Goal: Task Accomplishment & Management: Manage account settings

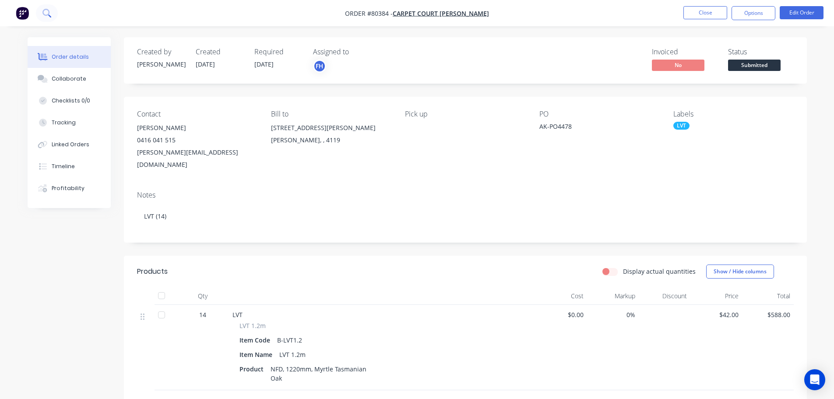
click at [52, 11] on button at bounding box center [47, 13] width 22 height 18
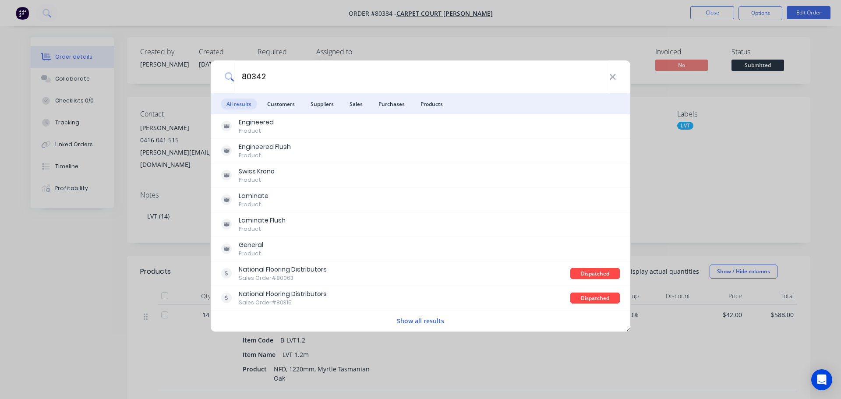
type input "80342"
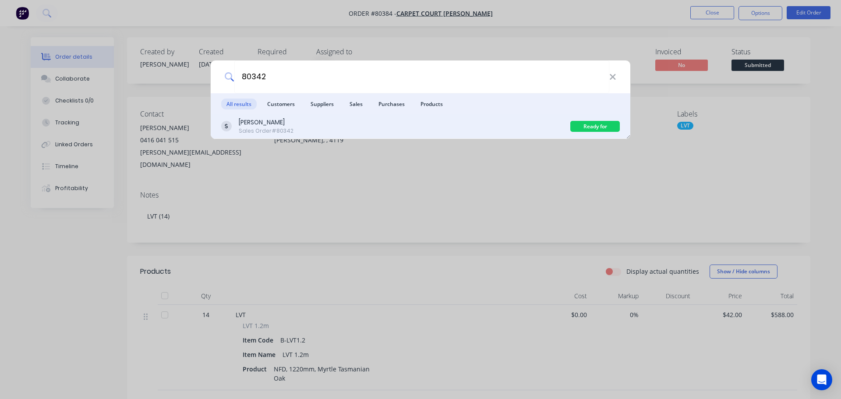
click at [590, 126] on div "Ready for Collection" at bounding box center [594, 126] width 49 height 11
click at [282, 124] on div "Harvey Norman Bundall" at bounding box center [266, 122] width 55 height 9
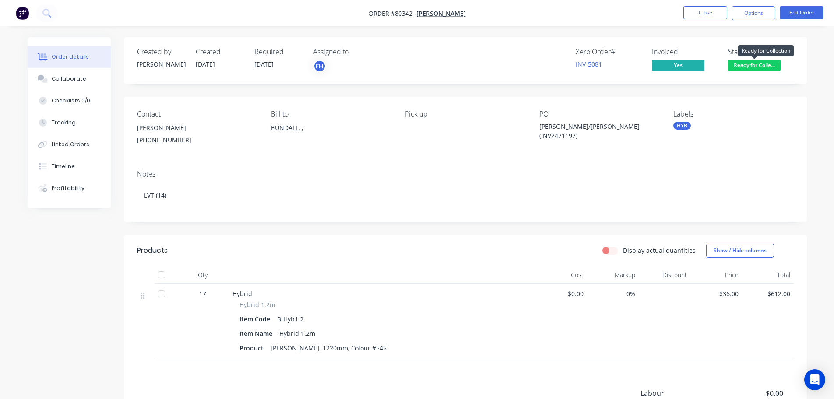
click at [755, 68] on span "Ready for Colle..." at bounding box center [754, 65] width 53 height 11
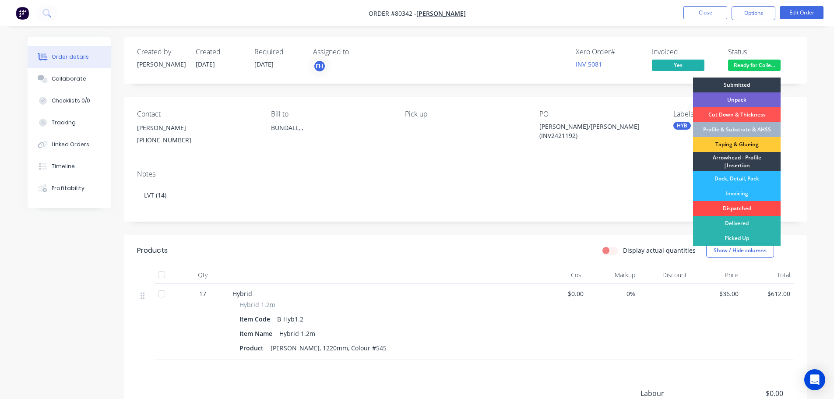
click at [739, 208] on div "Dispatched" at bounding box center [737, 208] width 88 height 15
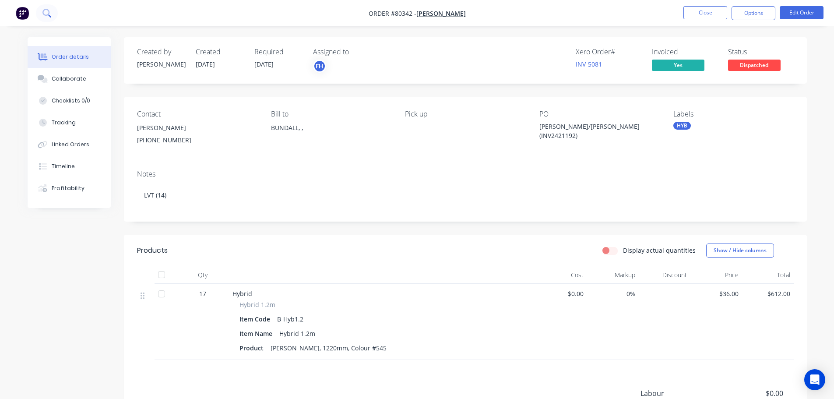
click at [47, 14] on icon at bounding box center [46, 13] width 8 height 8
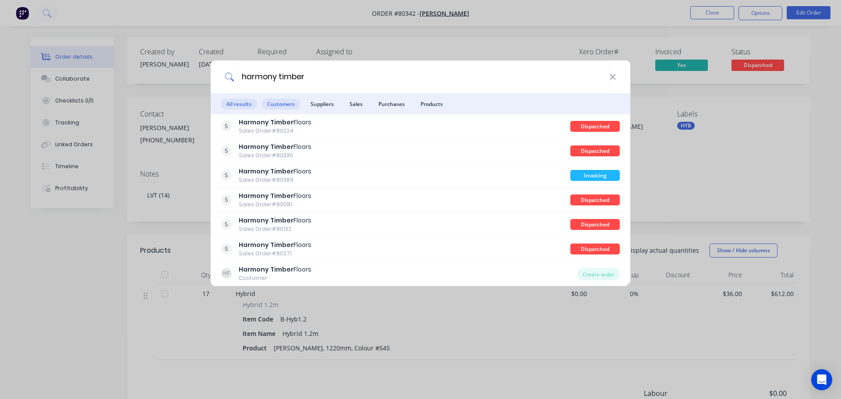
type input "harmony timber"
click at [274, 104] on span "Customers" at bounding box center [281, 104] width 38 height 11
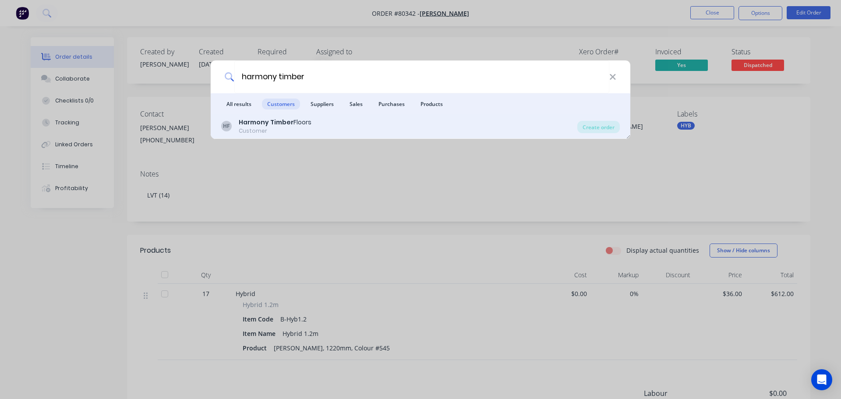
click at [266, 123] on b "Harmony Timber" at bounding box center [266, 122] width 55 height 9
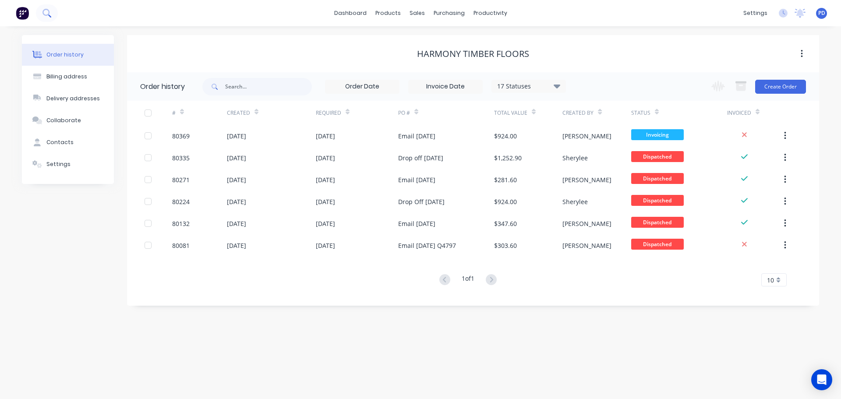
click at [57, 11] on button at bounding box center [47, 13] width 22 height 18
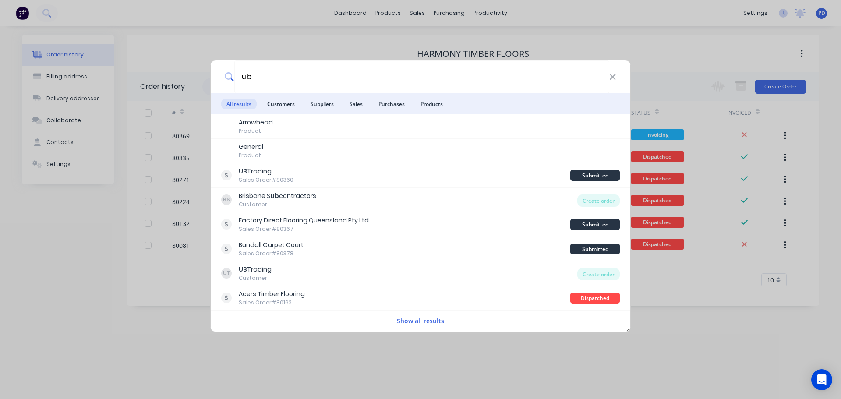
type input "u"
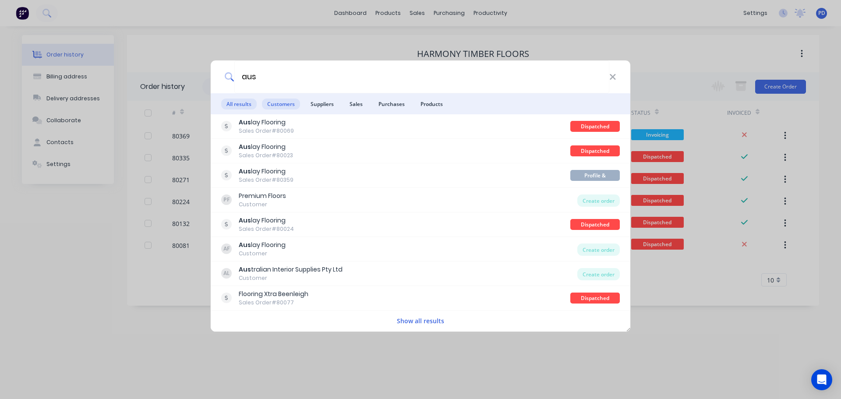
type input "aus"
click at [278, 100] on span "Customers" at bounding box center [281, 104] width 38 height 11
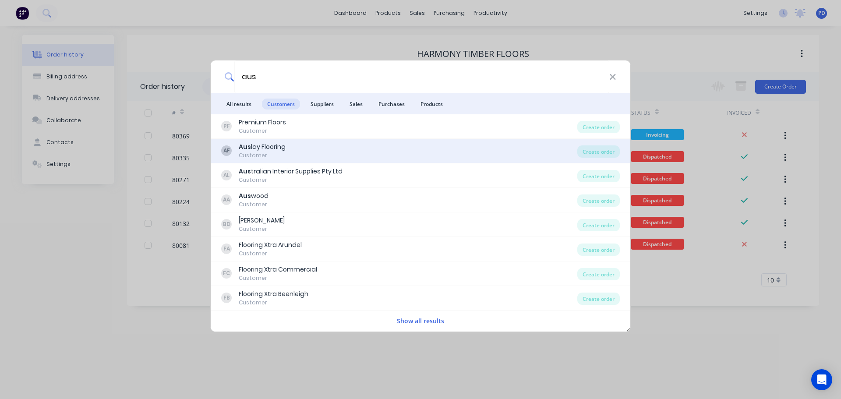
click at [260, 149] on div "Aus lay Flooring" at bounding box center [262, 146] width 47 height 9
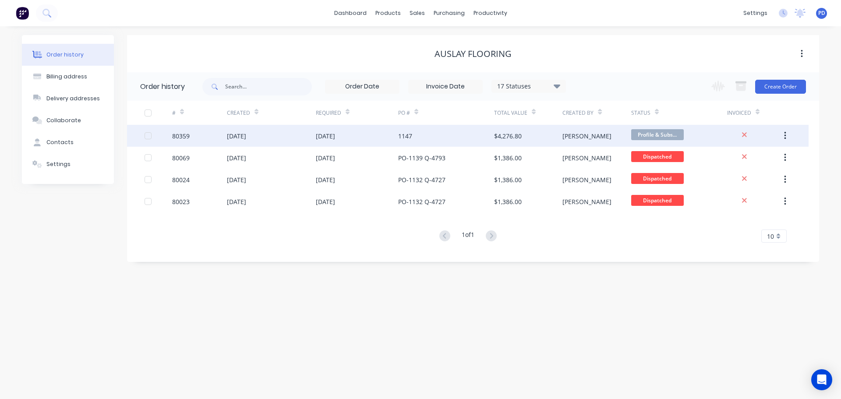
click at [246, 134] on div "[DATE]" at bounding box center [236, 135] width 19 height 9
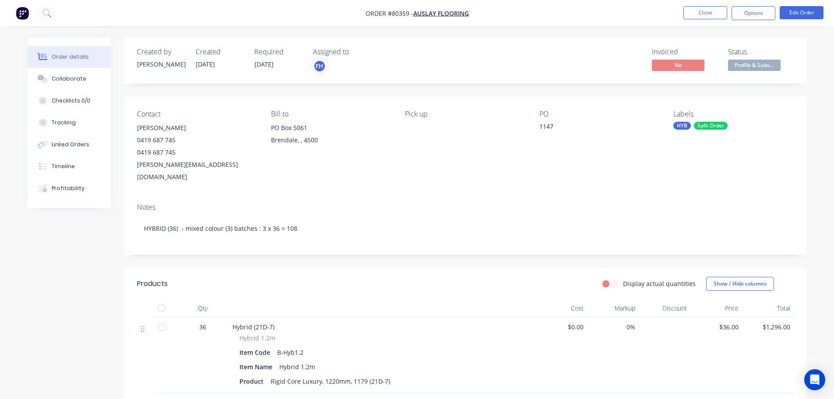
click at [17, 15] on img "button" at bounding box center [22, 13] width 13 height 13
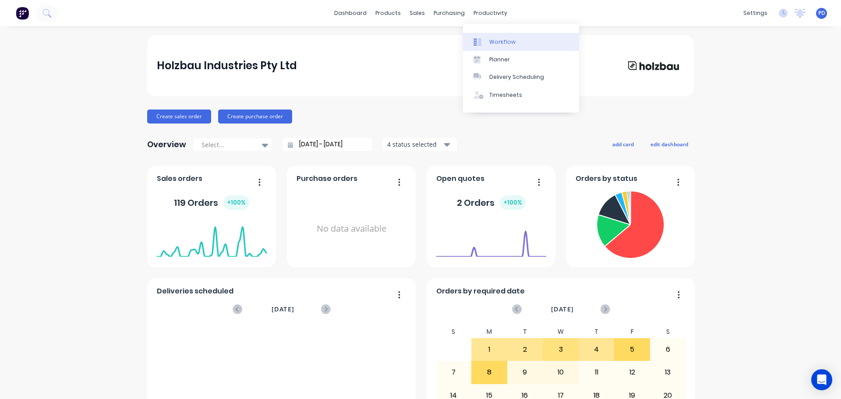
click at [490, 42] on div "Workflow" at bounding box center [502, 42] width 26 height 8
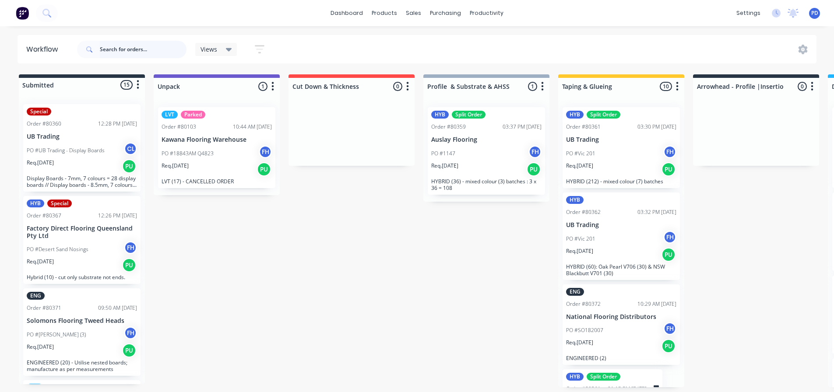
click at [117, 52] on input "text" at bounding box center [143, 50] width 87 height 18
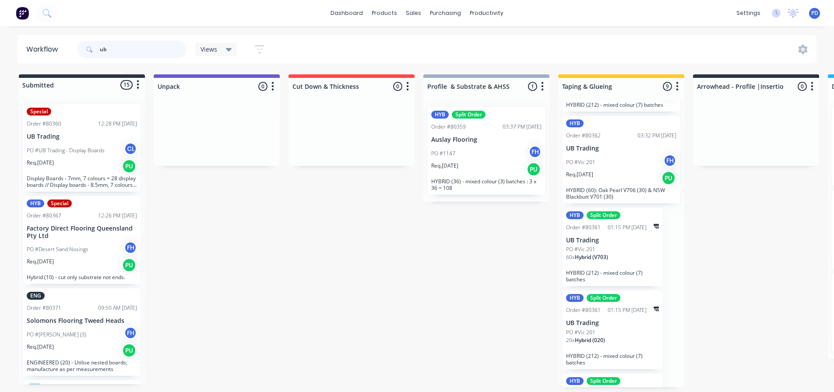
scroll to position [88, 0]
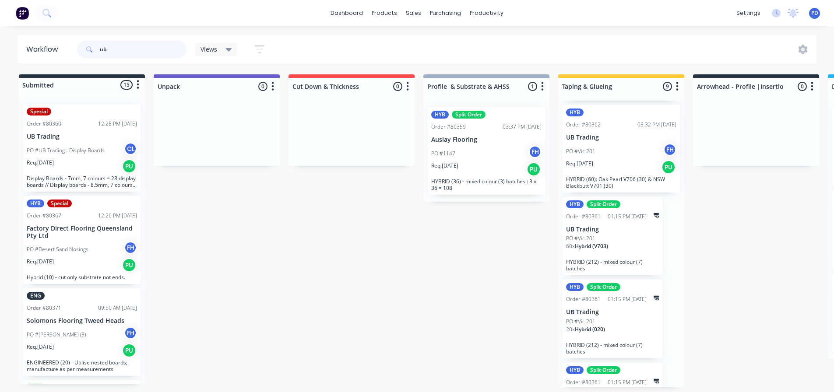
type input "ub"
click at [613, 239] on div "PO #Vic 201" at bounding box center [612, 239] width 93 height 8
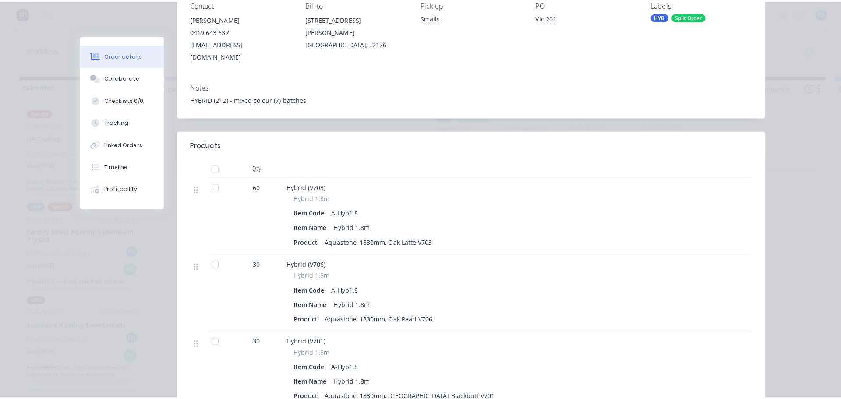
scroll to position [0, 0]
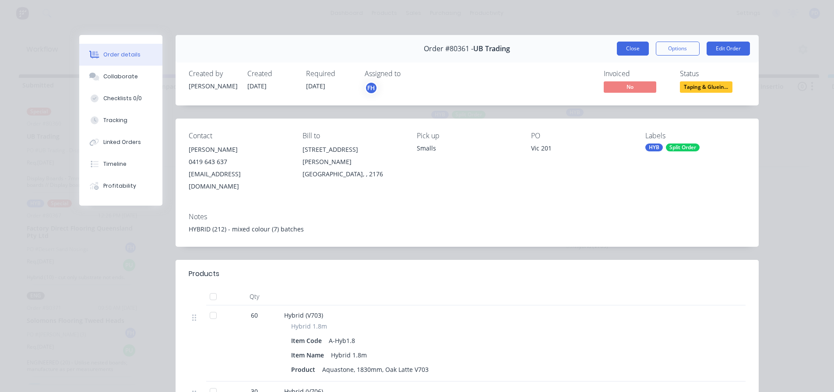
click at [636, 52] on button "Close" at bounding box center [633, 49] width 32 height 14
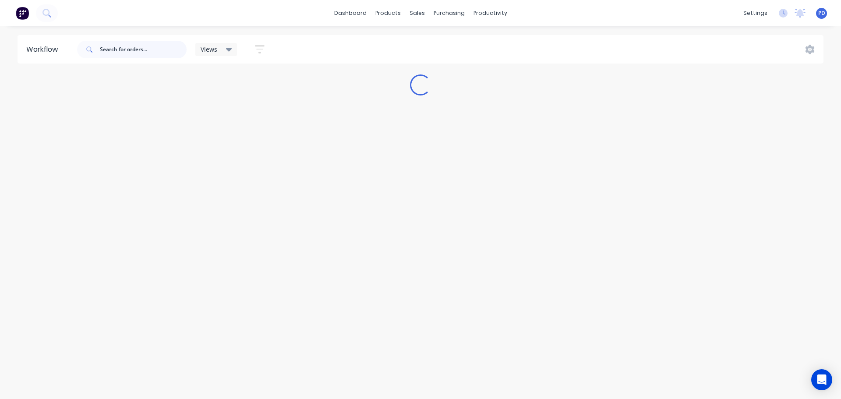
click at [117, 51] on input "text" at bounding box center [143, 50] width 87 height 18
type input "harmony"
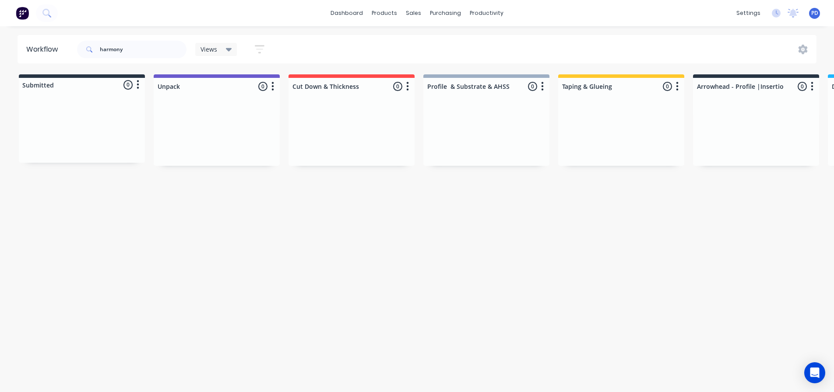
click at [19, 13] on img at bounding box center [22, 13] width 13 height 13
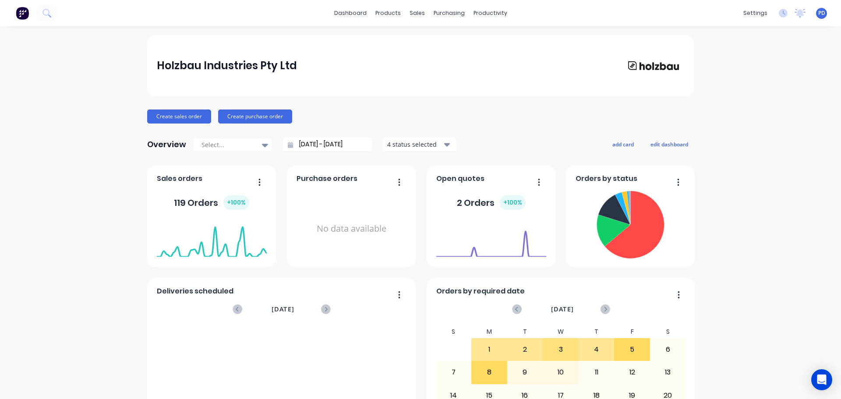
click at [110, 8] on div "dashboard products sales purchasing productivity dashboard products Product Cat…" at bounding box center [420, 13] width 841 height 26
click at [47, 13] on icon at bounding box center [46, 13] width 8 height 8
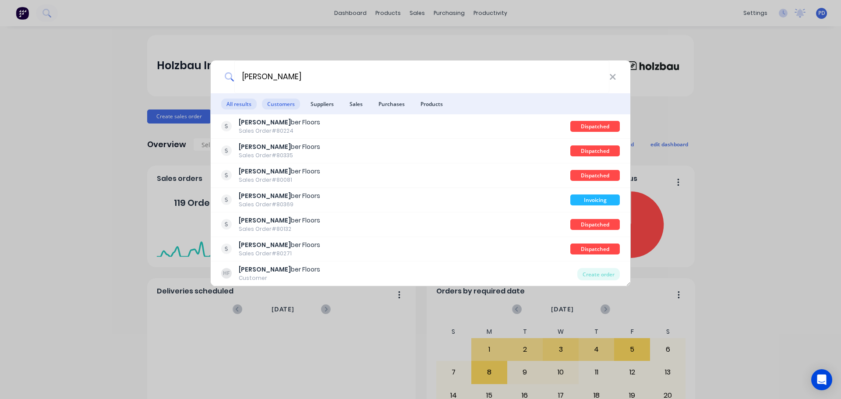
type input "[PERSON_NAME]"
click at [275, 103] on span "Customers" at bounding box center [281, 104] width 38 height 11
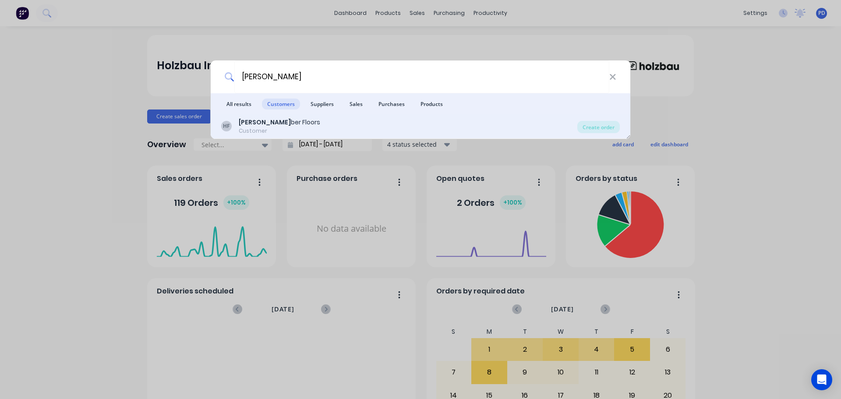
click at [272, 122] on b "[PERSON_NAME]" at bounding box center [265, 122] width 52 height 9
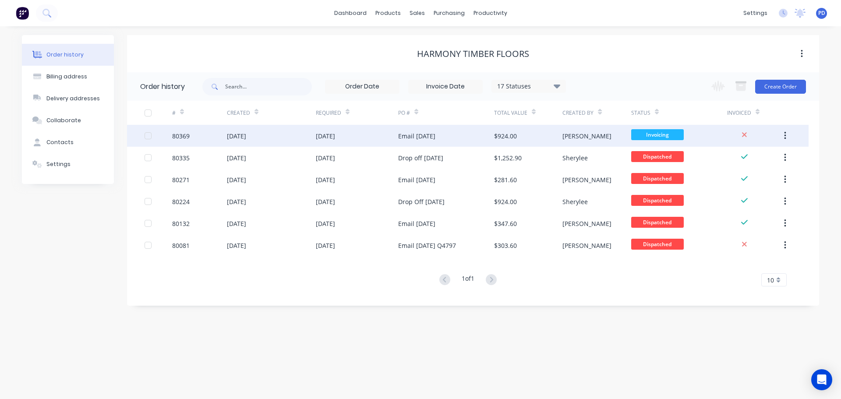
click at [241, 135] on div "[DATE]" at bounding box center [236, 135] width 19 height 9
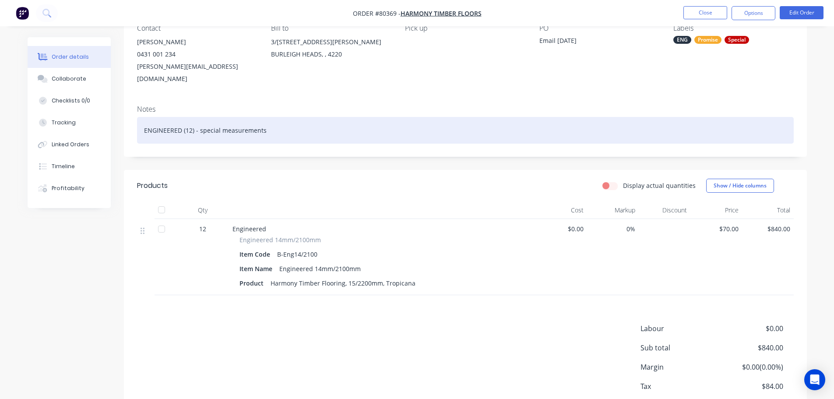
scroll to position [88, 0]
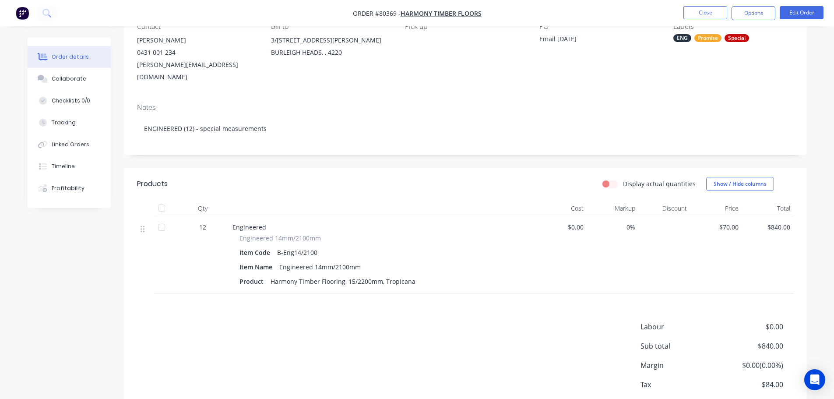
click at [418, 275] on div "Product Harmony Timber Flooring, 15/2200mm, Tropicana" at bounding box center [381, 281] width 285 height 13
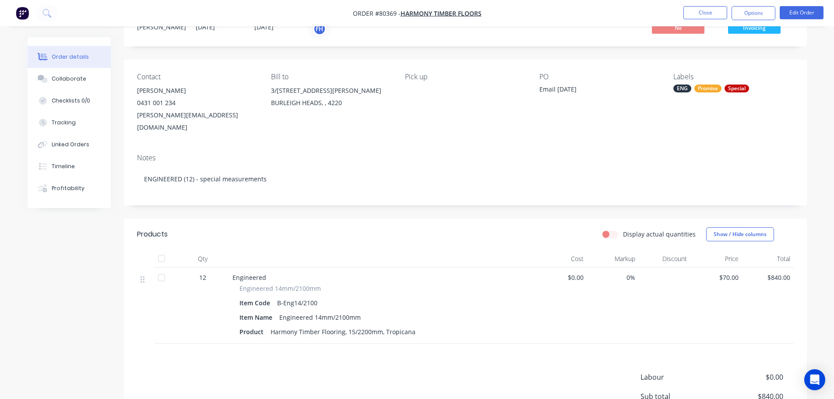
scroll to position [0, 0]
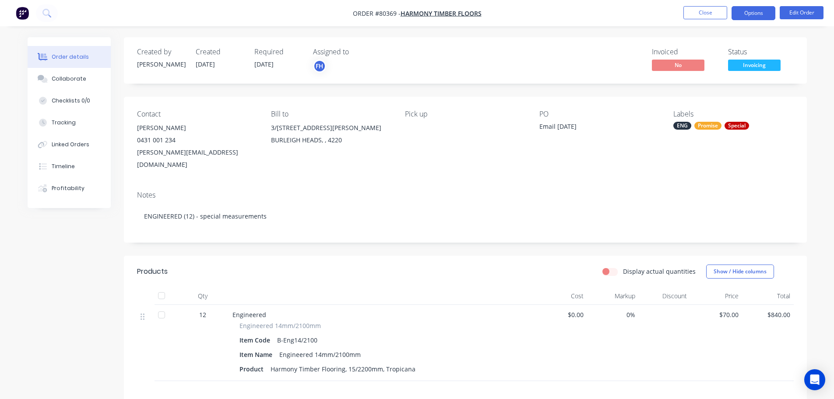
click at [750, 9] on button "Options" at bounding box center [754, 13] width 44 height 14
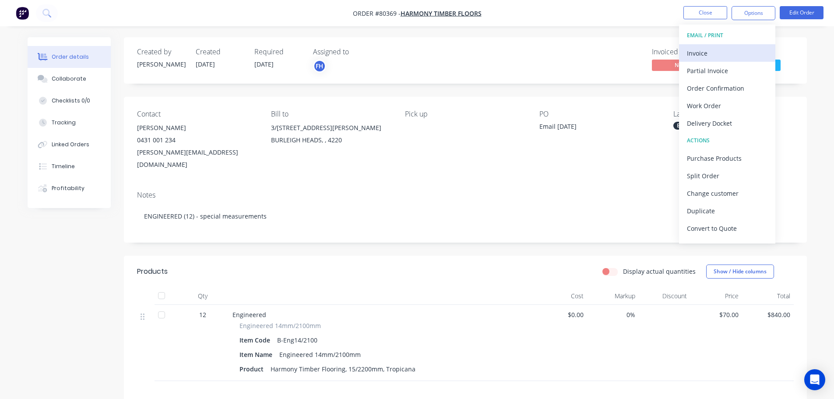
click at [708, 53] on div "Invoice" at bounding box center [727, 53] width 81 height 13
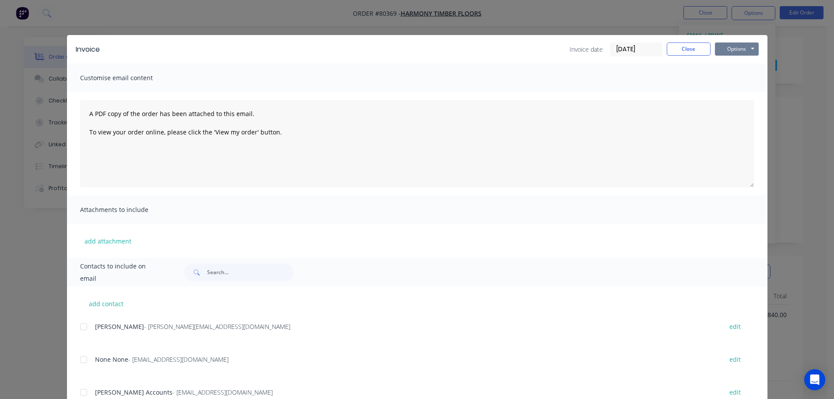
click at [732, 52] on button "Options" at bounding box center [737, 48] width 44 height 13
click at [727, 79] on button "Print" at bounding box center [743, 79] width 56 height 14
click at [689, 48] on button "Close" at bounding box center [689, 48] width 44 height 13
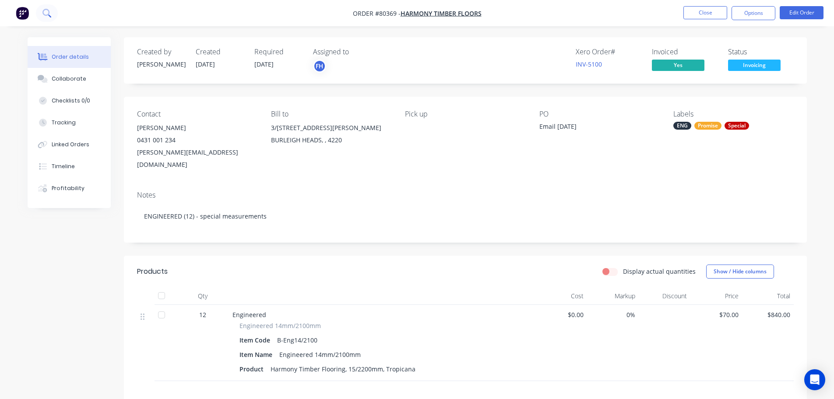
click at [43, 13] on icon at bounding box center [46, 13] width 8 height 8
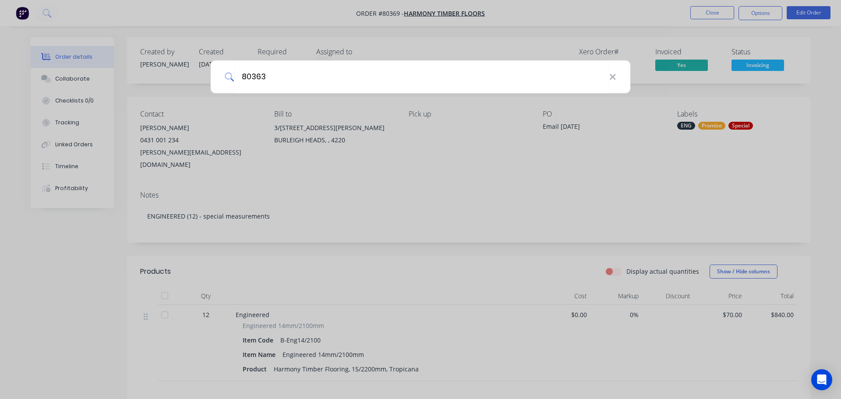
type input "80363"
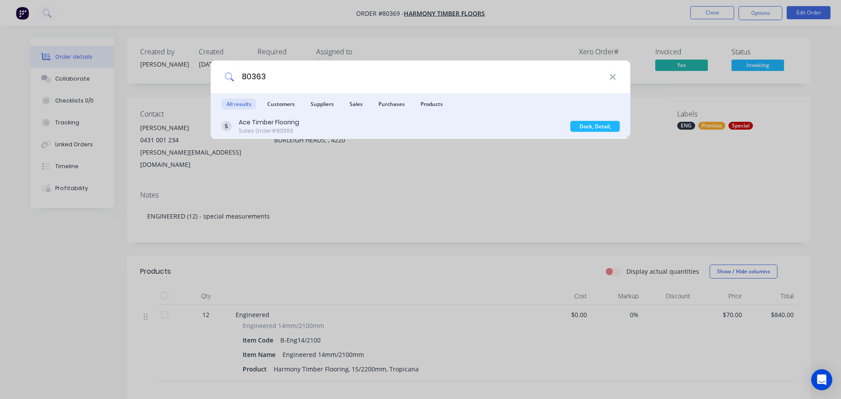
click at [281, 127] on div "Sales Order #80363" at bounding box center [269, 131] width 60 height 8
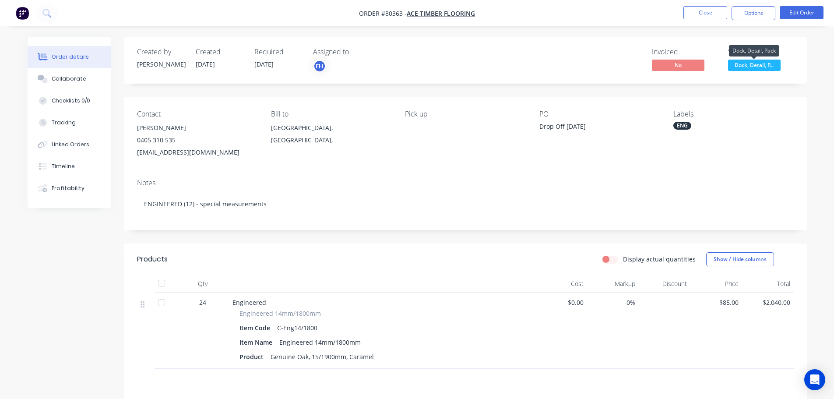
click at [747, 64] on span "Dock, Detail, P..." at bounding box center [754, 65] width 53 height 11
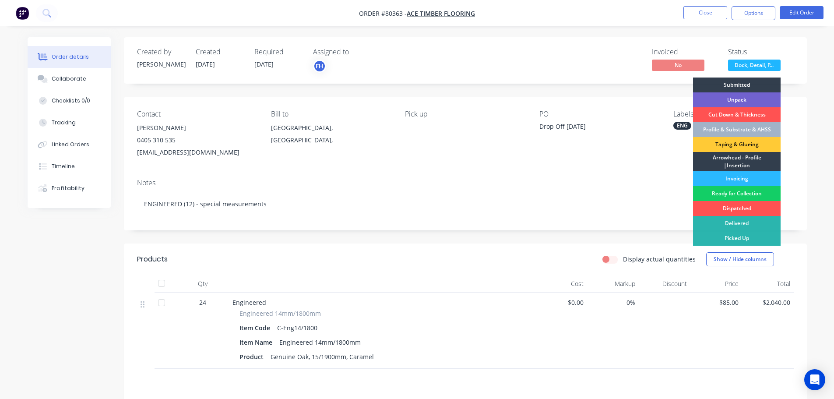
click at [728, 193] on div "Ready for Collection" at bounding box center [737, 193] width 88 height 15
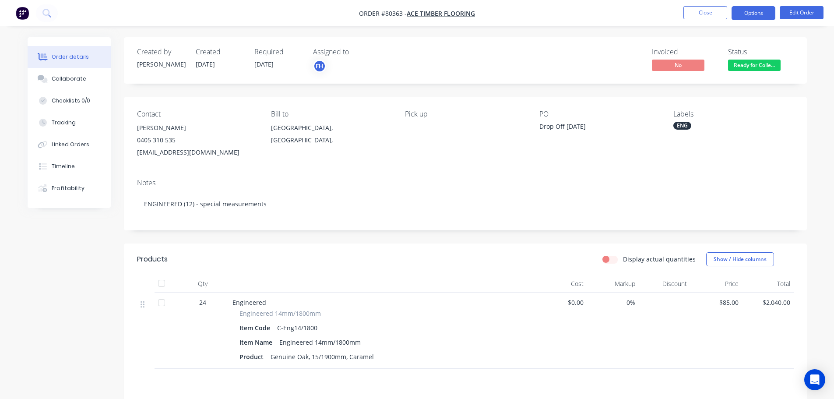
click at [750, 11] on button "Options" at bounding box center [754, 13] width 44 height 14
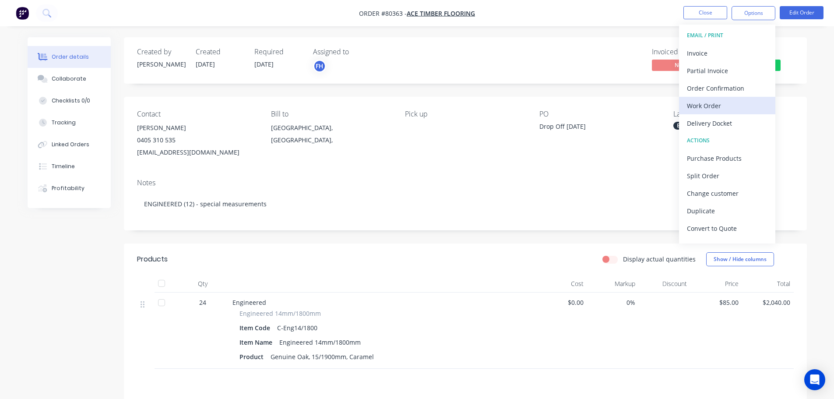
click at [707, 106] on div "Work Order" at bounding box center [727, 105] width 81 height 13
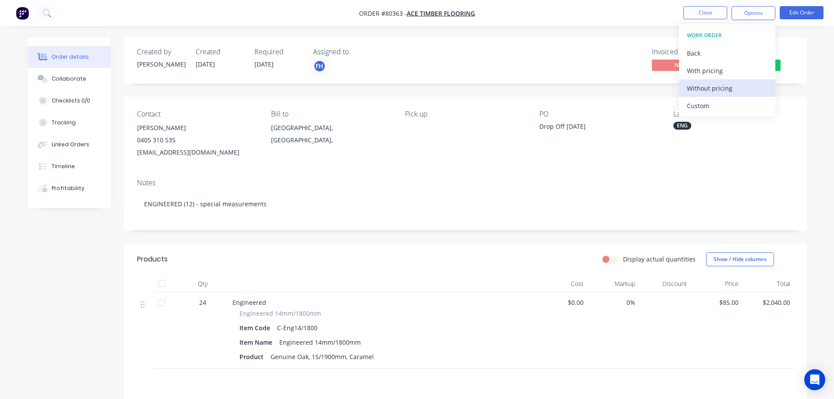
click at [705, 95] on button "Without pricing" at bounding box center [727, 88] width 96 height 18
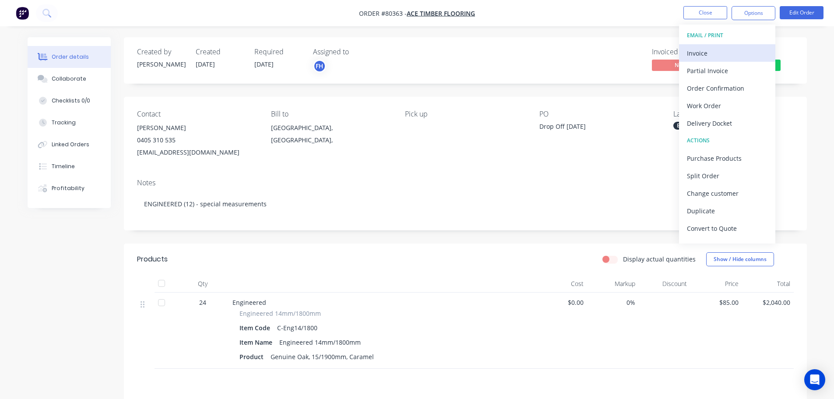
click at [701, 54] on div "Invoice" at bounding box center [727, 53] width 81 height 13
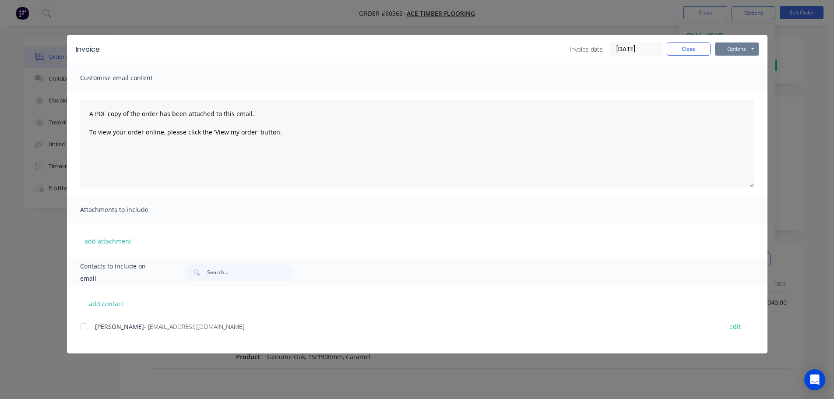
click at [741, 50] on button "Options" at bounding box center [737, 48] width 44 height 13
click at [741, 78] on button "Print" at bounding box center [743, 79] width 56 height 14
click at [690, 48] on button "Close" at bounding box center [689, 48] width 44 height 13
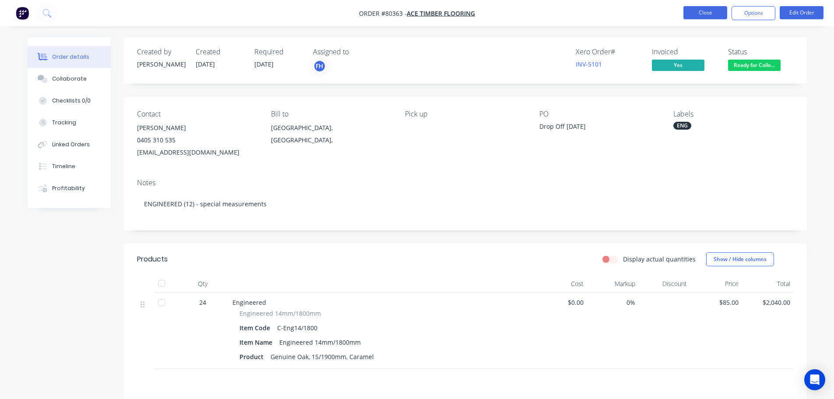
click at [699, 14] on button "Close" at bounding box center [705, 12] width 44 height 13
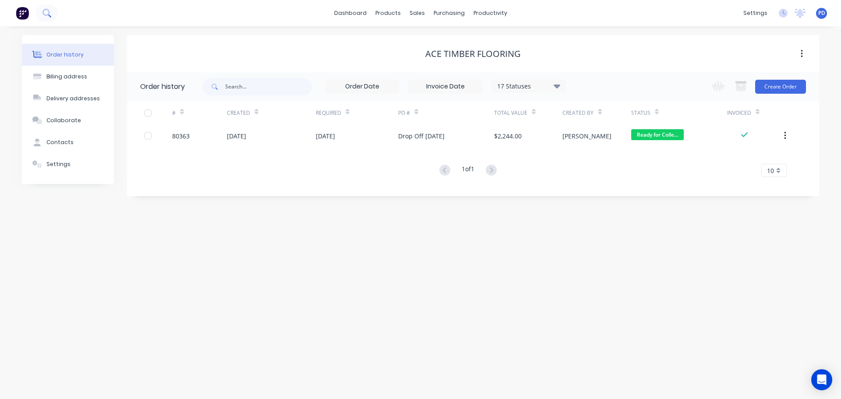
click at [46, 10] on icon at bounding box center [46, 13] width 8 height 8
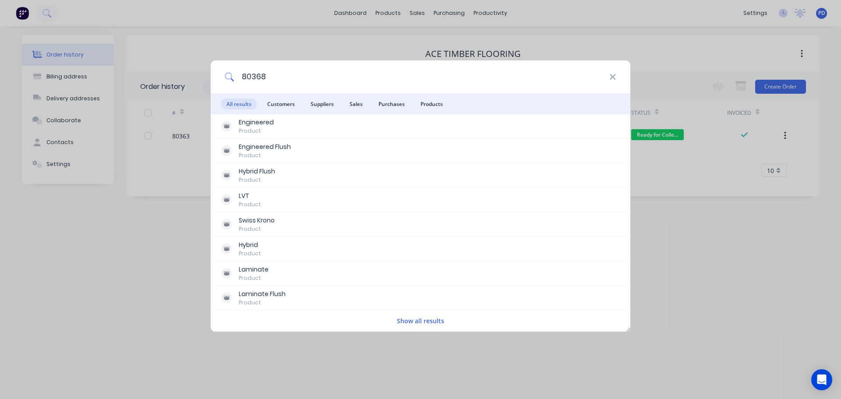
type input "80368"
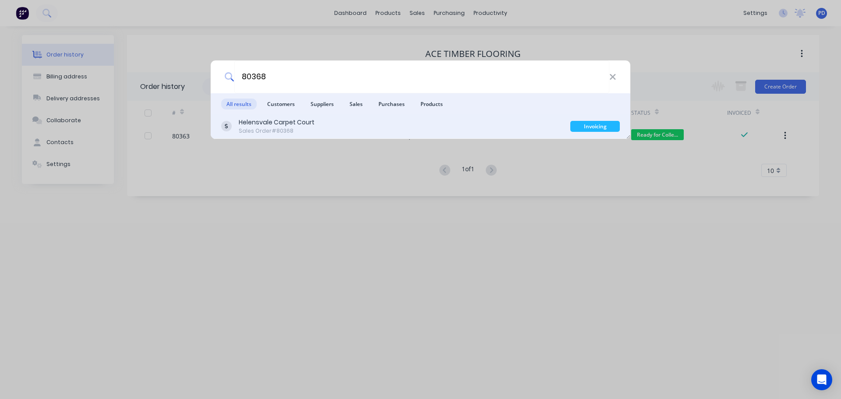
click at [283, 124] on div "Helensvale Carpet Court" at bounding box center [277, 122] width 76 height 9
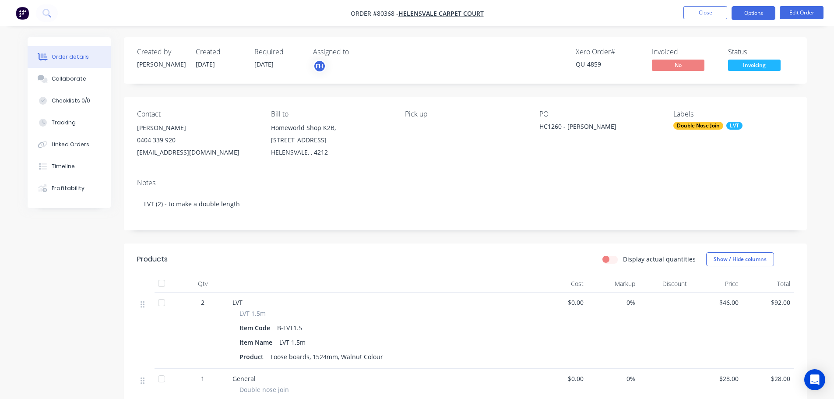
click at [764, 15] on button "Options" at bounding box center [754, 13] width 44 height 14
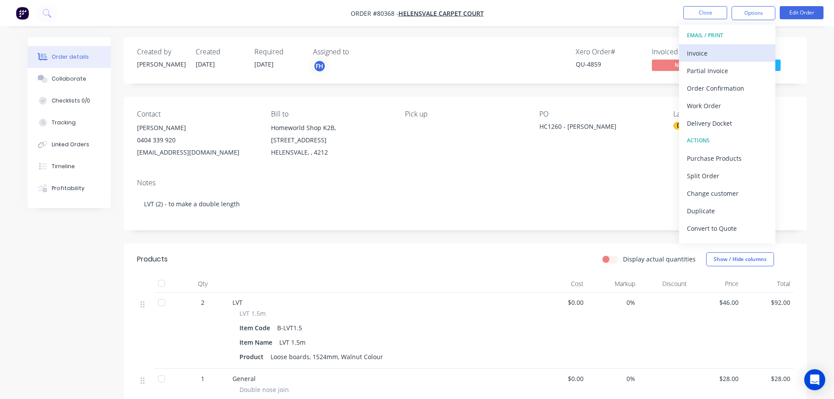
click at [697, 60] on button "Invoice" at bounding box center [727, 53] width 96 height 18
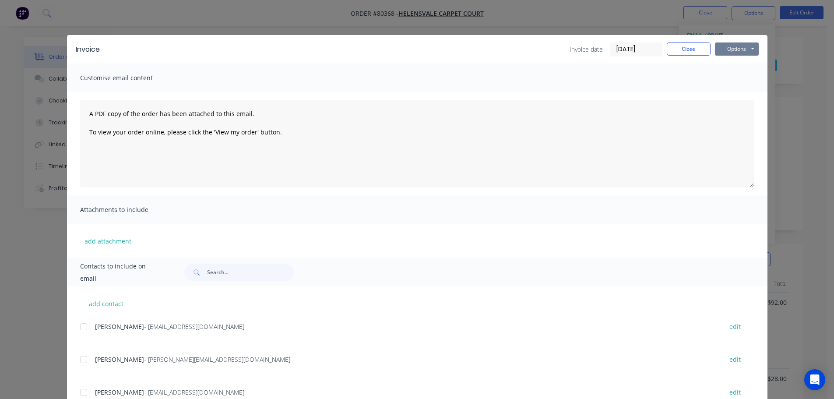
click at [727, 47] on button "Options" at bounding box center [737, 48] width 44 height 13
click at [729, 79] on button "Print" at bounding box center [743, 79] width 56 height 14
click at [677, 40] on div "Invoice Invoice date [DATE] Close Options Preview Print Email" at bounding box center [417, 49] width 701 height 28
click at [680, 45] on button "Close" at bounding box center [689, 48] width 44 height 13
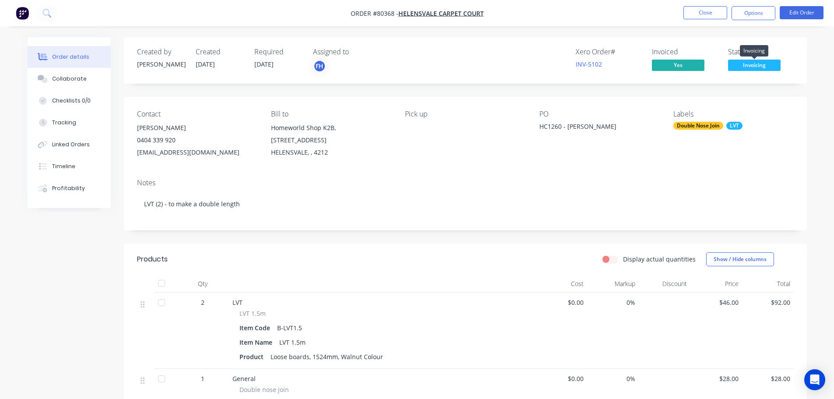
click at [754, 64] on span "Invoicing" at bounding box center [754, 65] width 53 height 11
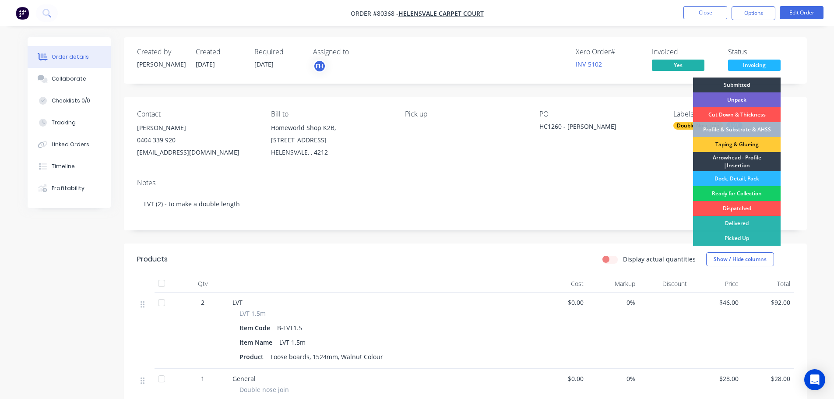
click at [722, 193] on div "Ready for Collection" at bounding box center [737, 193] width 88 height 15
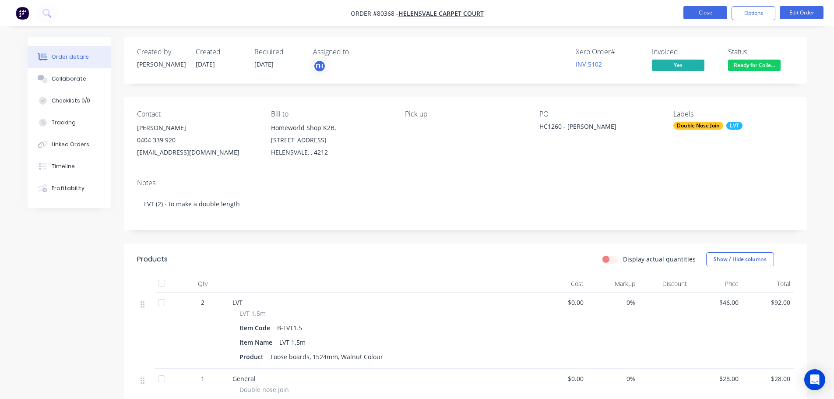
click at [695, 14] on button "Close" at bounding box center [705, 12] width 44 height 13
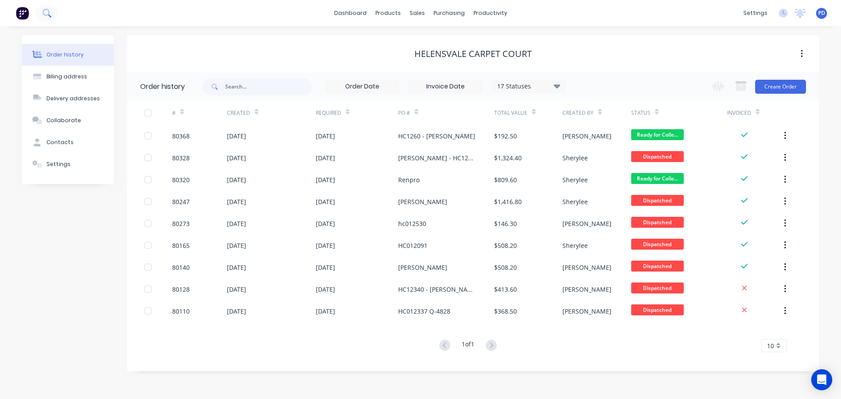
click at [57, 13] on button at bounding box center [47, 13] width 22 height 18
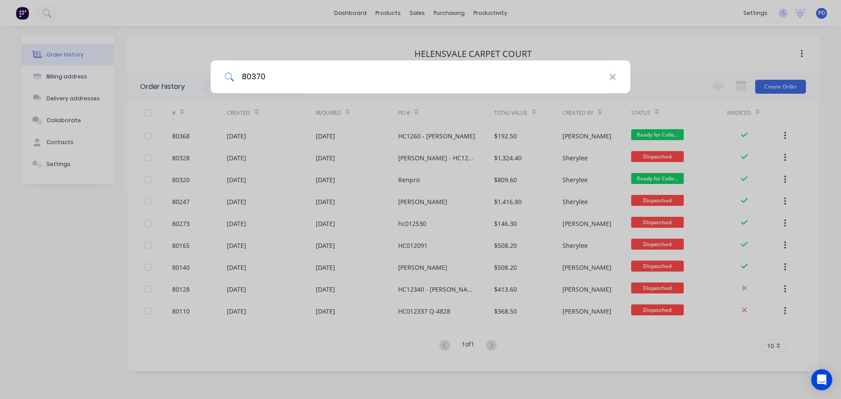
type input "80370"
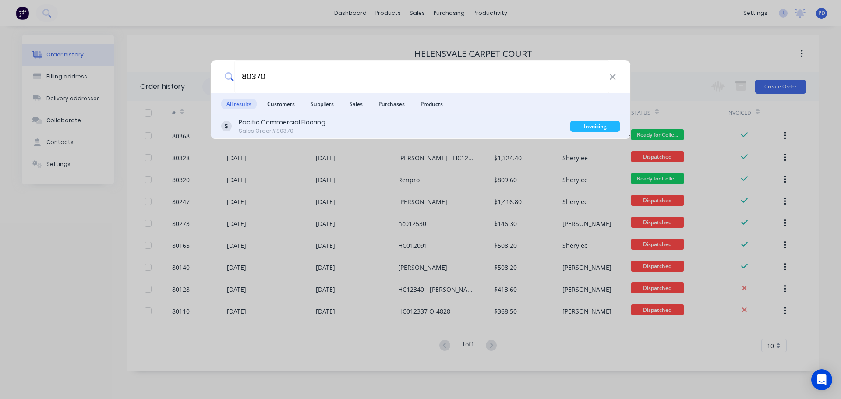
click at [301, 125] on div "Pacific Commercial Flooring" at bounding box center [282, 122] width 87 height 9
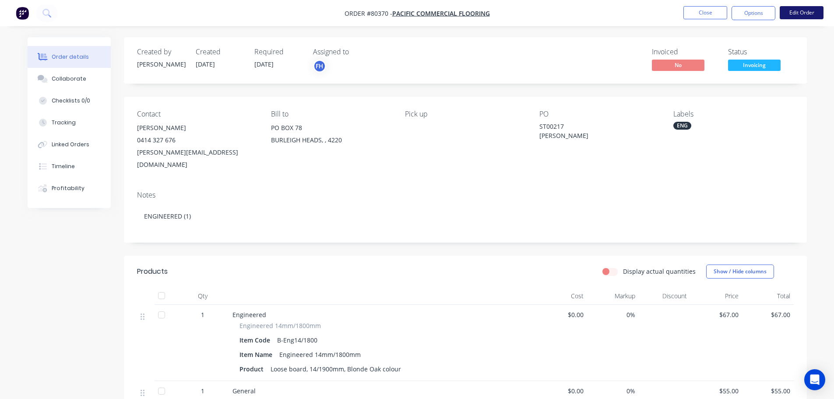
click at [806, 11] on button "Edit Order" at bounding box center [802, 12] width 44 height 13
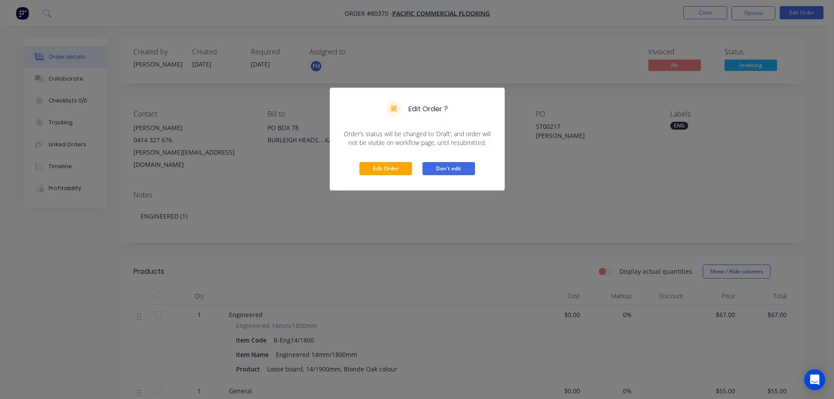
click at [439, 168] on button "Don't edit" at bounding box center [449, 168] width 53 height 13
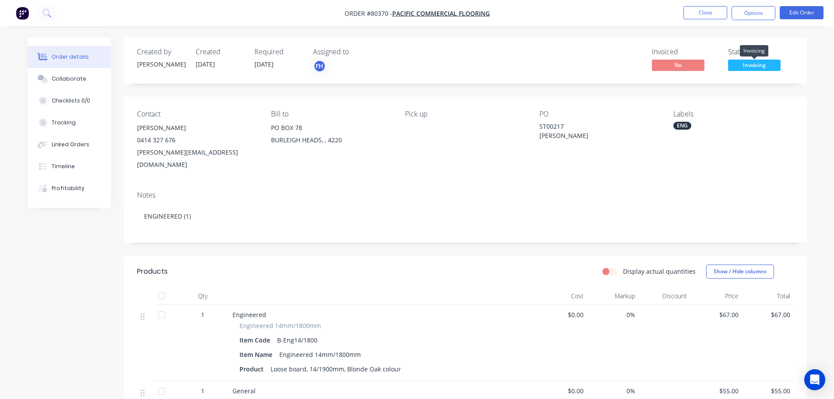
click at [753, 60] on span "Invoicing" at bounding box center [754, 65] width 53 height 11
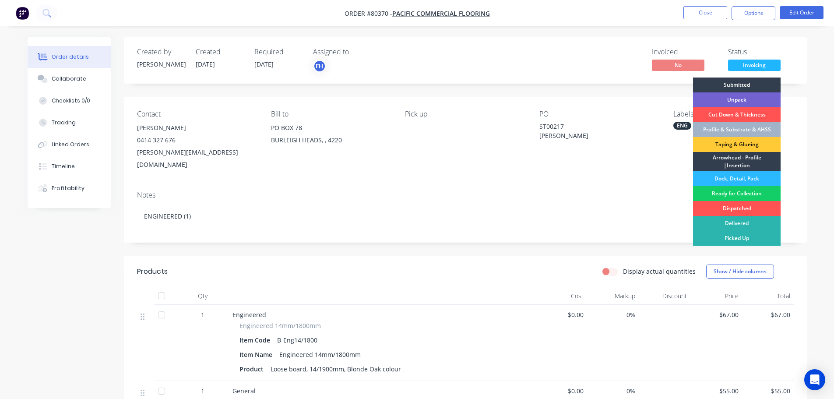
click at [737, 190] on div "Ready for Collection" at bounding box center [737, 193] width 88 height 15
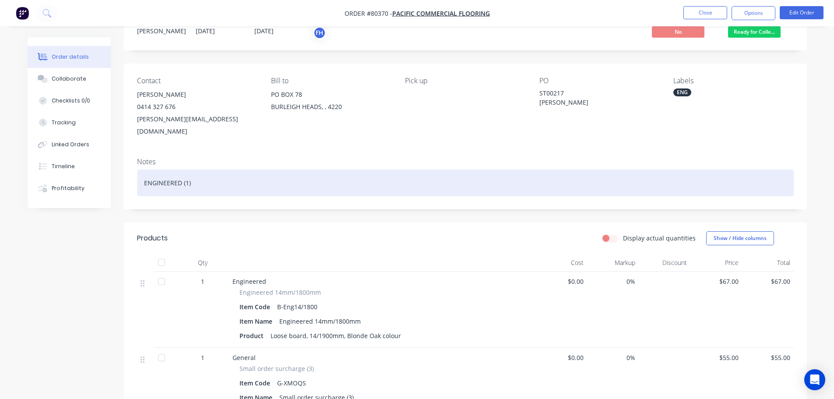
scroll to position [88, 0]
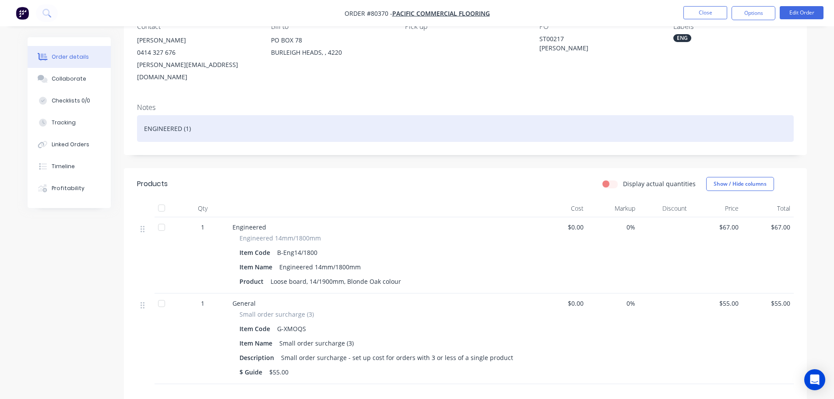
click at [444, 200] on div at bounding box center [382, 209] width 306 height 18
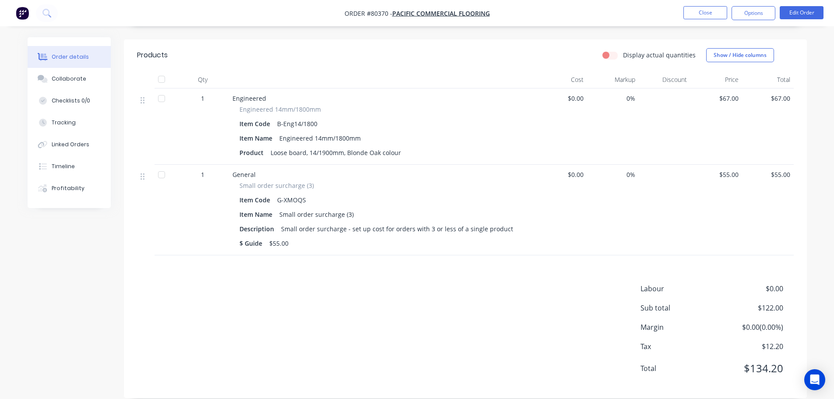
scroll to position [0, 0]
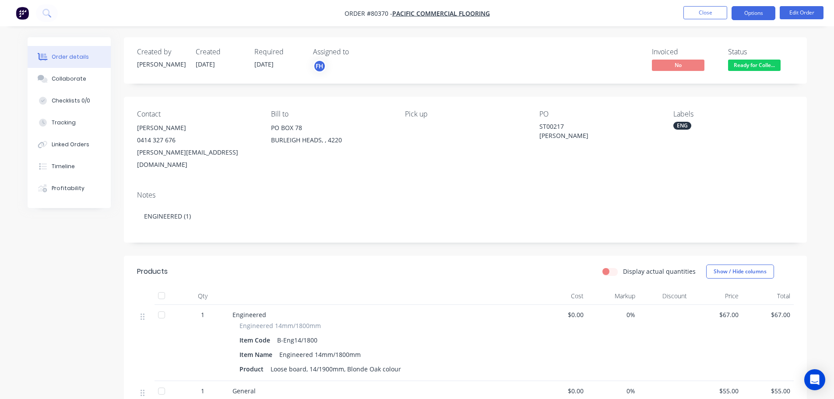
click at [755, 16] on button "Options" at bounding box center [754, 13] width 44 height 14
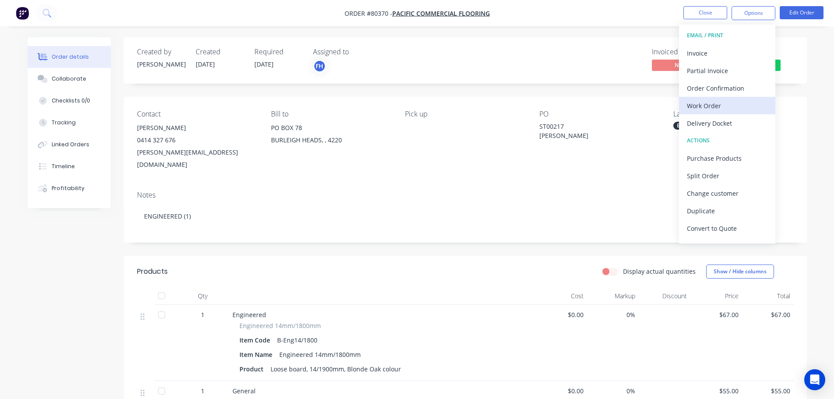
click at [712, 104] on div "Work Order" at bounding box center [727, 105] width 81 height 13
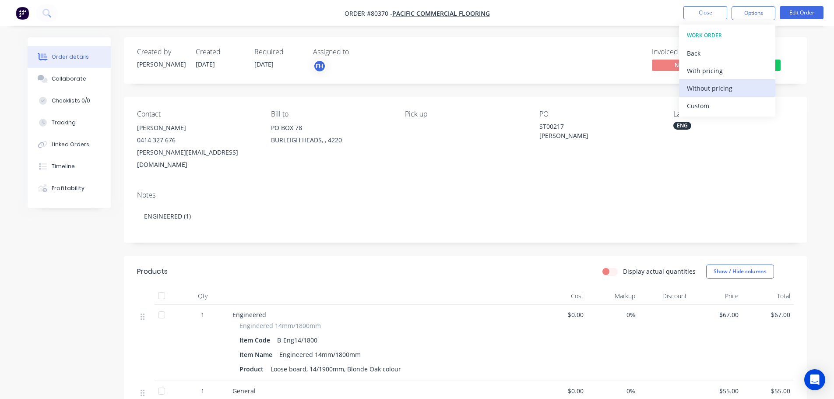
click at [708, 93] on div "Without pricing" at bounding box center [727, 88] width 81 height 13
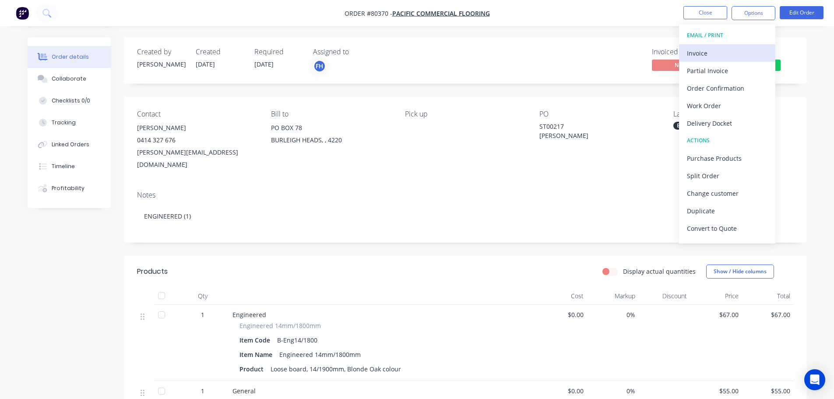
click at [708, 60] on button "Invoice" at bounding box center [727, 53] width 96 height 18
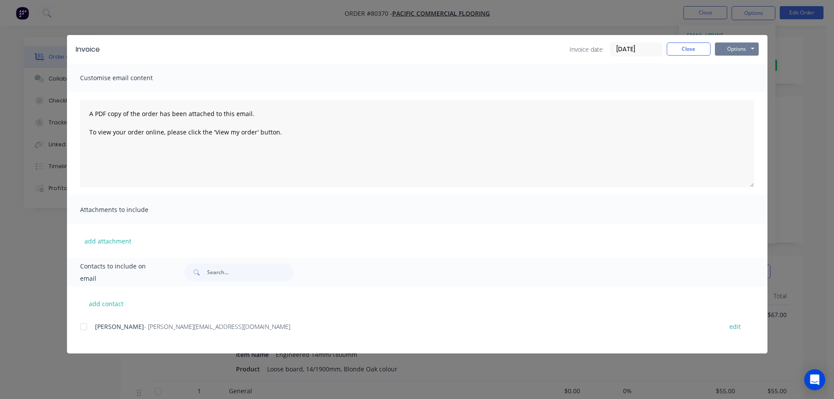
click at [739, 47] on button "Options" at bounding box center [737, 48] width 44 height 13
click at [745, 78] on button "Print" at bounding box center [743, 79] width 56 height 14
click at [683, 51] on button "Close" at bounding box center [689, 48] width 44 height 13
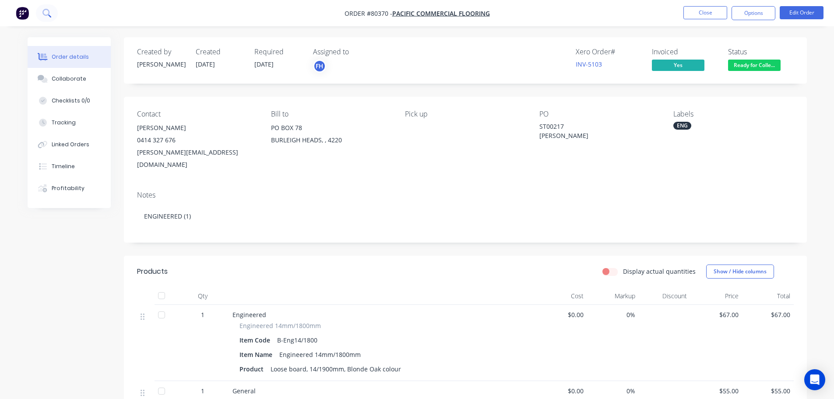
click at [49, 11] on icon at bounding box center [45, 12] width 7 height 7
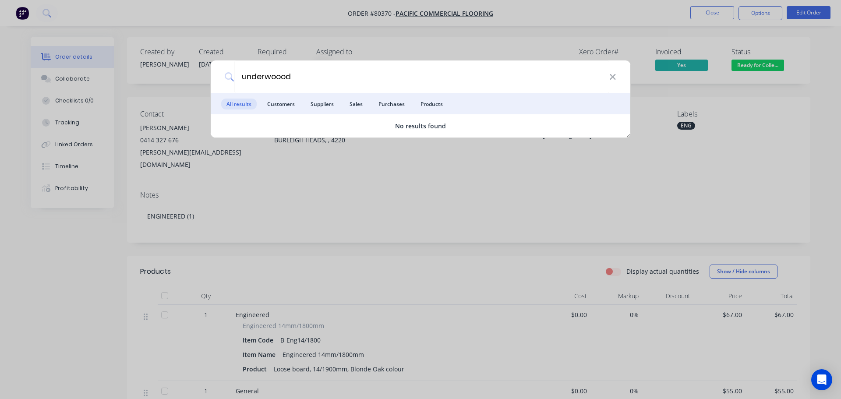
click at [289, 97] on li "Customers" at bounding box center [281, 103] width 38 height 21
click at [273, 109] on span "Customers" at bounding box center [281, 104] width 38 height 11
click at [279, 77] on input "underwoood" at bounding box center [421, 76] width 375 height 33
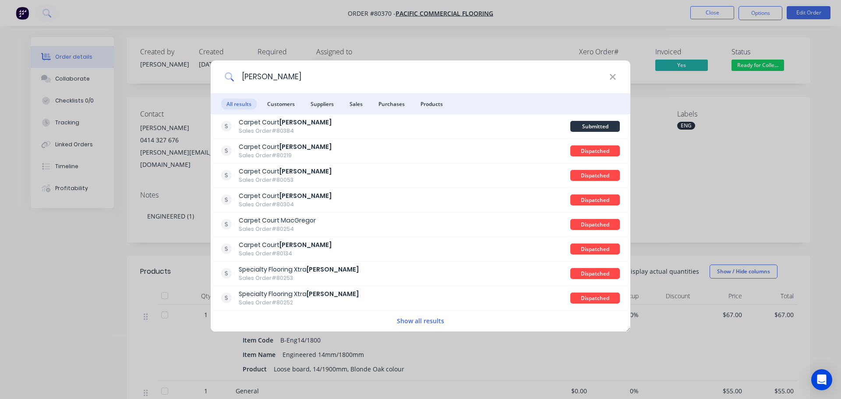
type input "[PERSON_NAME]"
click at [278, 96] on li "Customers" at bounding box center [281, 103] width 38 height 21
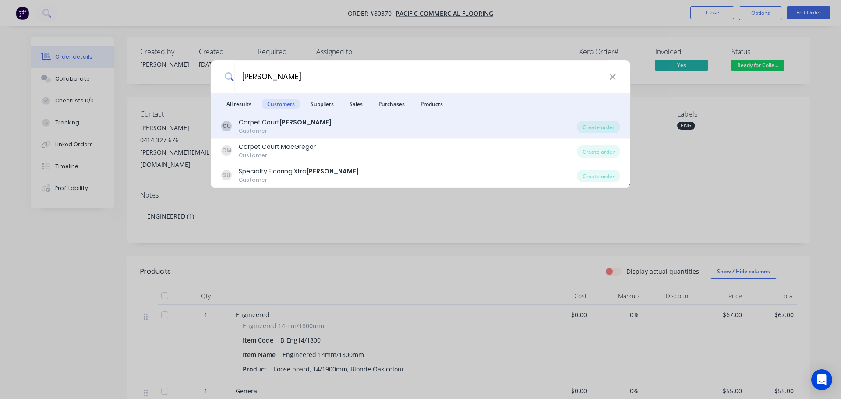
click at [276, 126] on div "Carpet Court [PERSON_NAME]" at bounding box center [285, 122] width 93 height 9
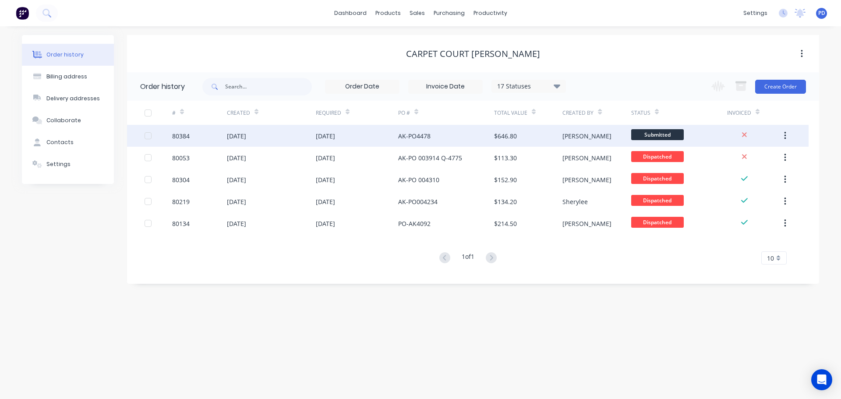
click at [500, 138] on div "$646.80" at bounding box center [505, 135] width 23 height 9
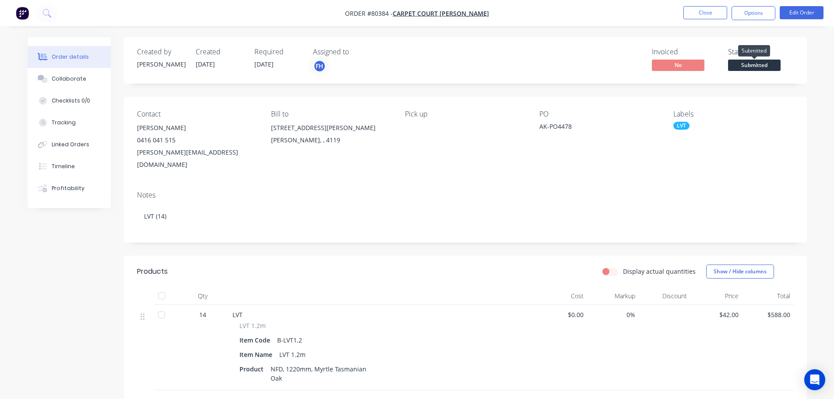
click at [761, 61] on span "Submitted" at bounding box center [754, 65] width 53 height 11
click at [268, 65] on span "[DATE]" at bounding box center [263, 64] width 19 height 8
drag, startPoint x: 279, startPoint y: 60, endPoint x: 278, endPoint y: 69, distance: 8.3
click at [274, 67] on span "[DATE]" at bounding box center [263, 64] width 19 height 8
click at [787, 10] on button "Edit Order" at bounding box center [802, 12] width 44 height 13
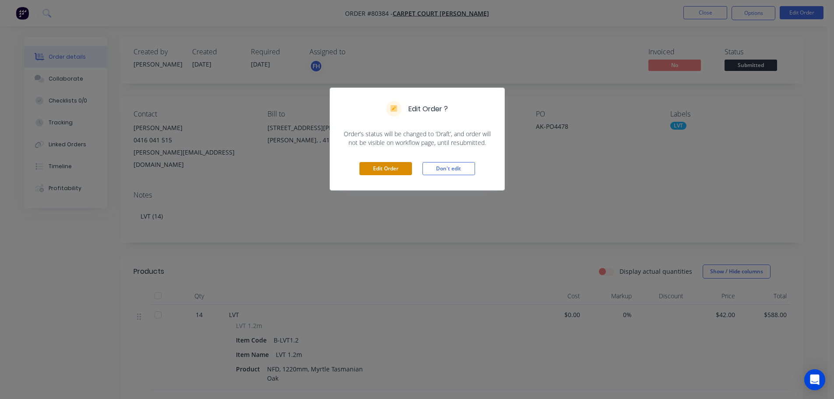
click at [398, 169] on button "Edit Order" at bounding box center [385, 168] width 53 height 13
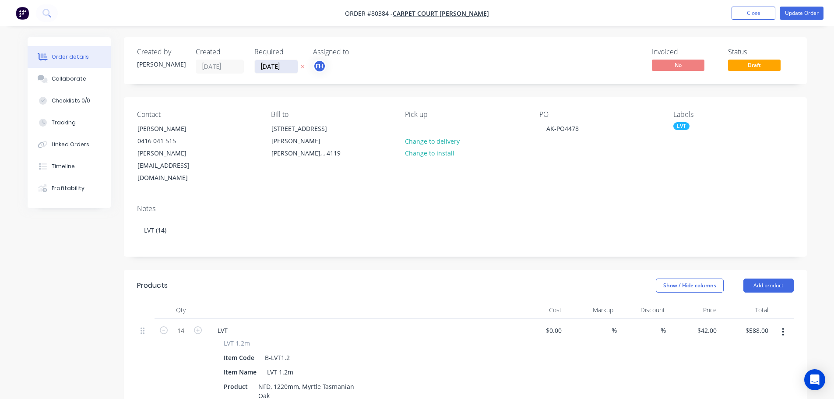
click at [289, 66] on input "[DATE]" at bounding box center [276, 66] width 43 height 13
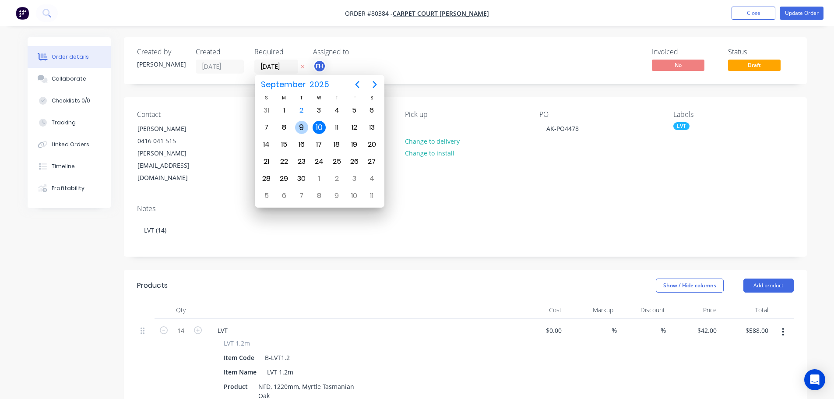
click at [300, 127] on div "9" at bounding box center [301, 127] width 13 height 13
type input "[DATE]"
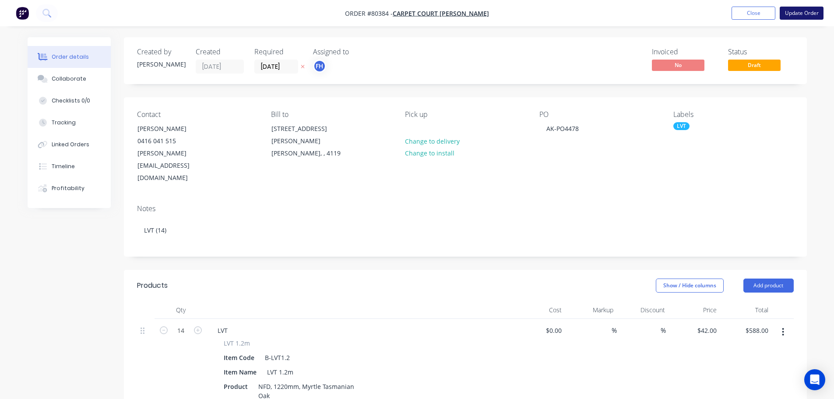
click at [806, 13] on button "Update Order" at bounding box center [802, 13] width 44 height 13
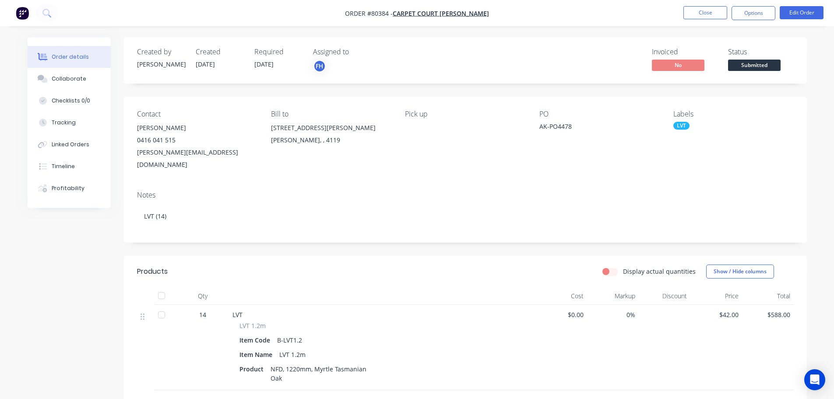
click at [151, 152] on div "[PERSON_NAME][EMAIL_ADDRESS][DOMAIN_NAME]" at bounding box center [197, 158] width 120 height 25
click at [805, 10] on button "Edit Order" at bounding box center [802, 12] width 44 height 13
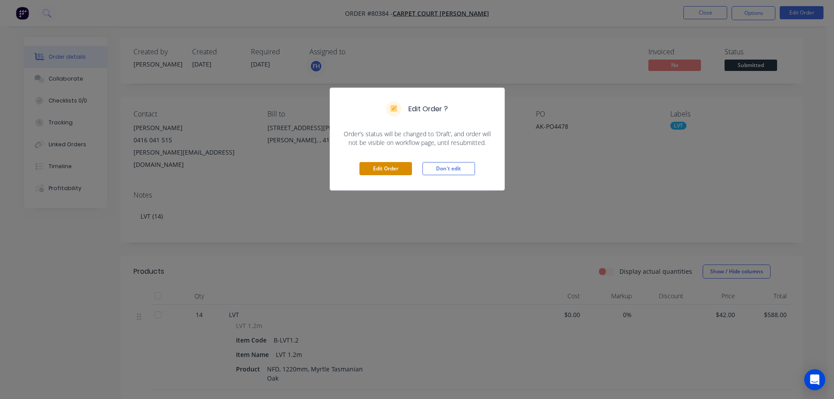
click at [394, 169] on button "Edit Order" at bounding box center [385, 168] width 53 height 13
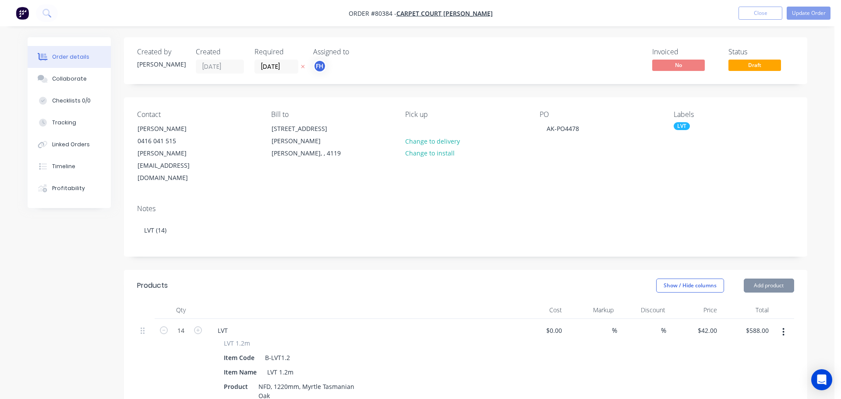
type input "$42.00"
type input "$588.00"
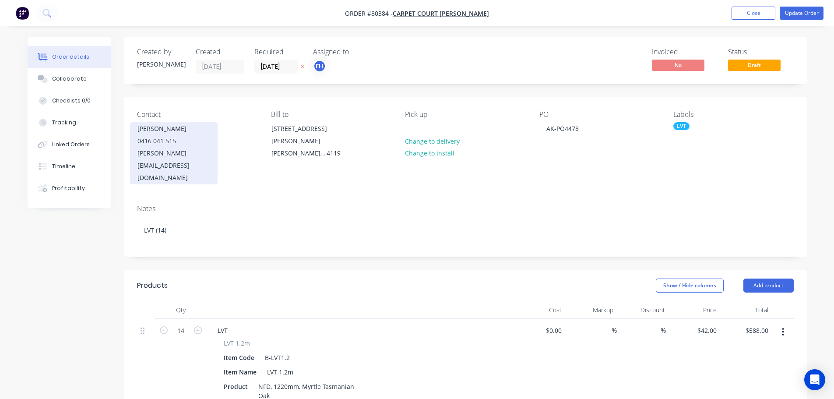
click at [166, 158] on div "[PERSON_NAME][EMAIL_ADDRESS][DOMAIN_NAME]" at bounding box center [173, 165] width 73 height 37
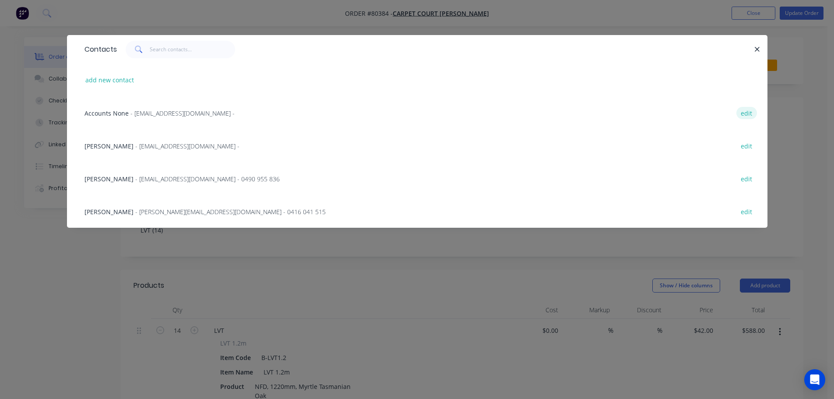
click at [748, 114] on button "edit" at bounding box center [746, 113] width 21 height 12
select select "AU"
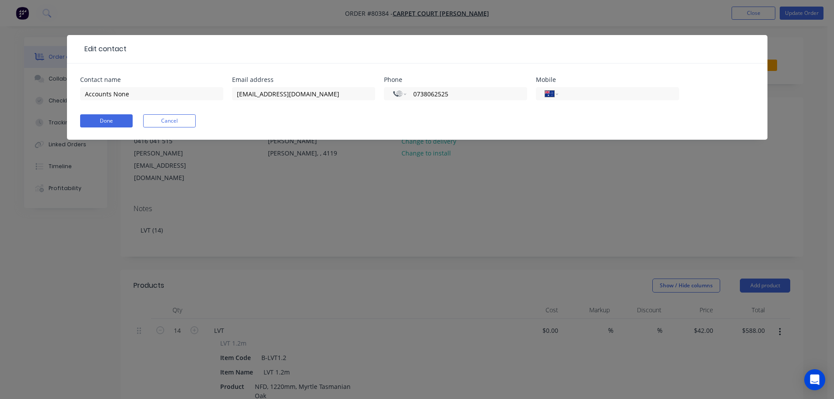
click at [162, 101] on div "Accounts None" at bounding box center [151, 98] width 143 height 26
click at [146, 99] on input "Accounts None" at bounding box center [151, 93] width 143 height 13
type input "Accounts"
click at [110, 123] on button "Done" at bounding box center [106, 120] width 53 height 13
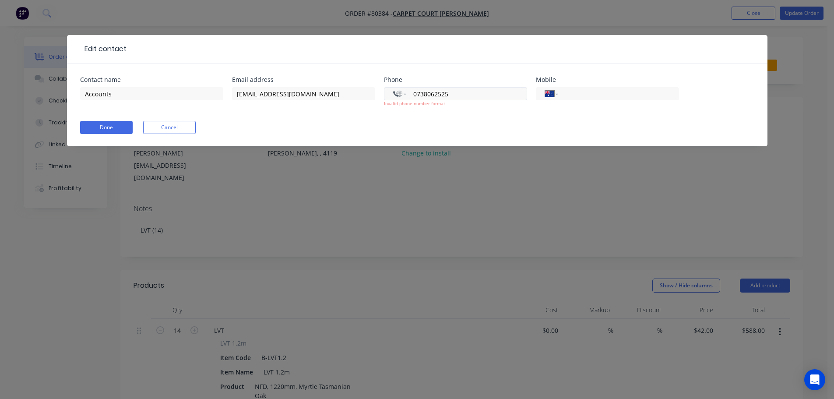
click at [434, 90] on input "0738062525" at bounding box center [464, 94] width 105 height 10
click at [420, 92] on input "0738062525" at bounding box center [462, 94] width 101 height 10
type input "[PHONE_NUMBER]"
click at [170, 126] on button "Cancel" at bounding box center [169, 127] width 53 height 13
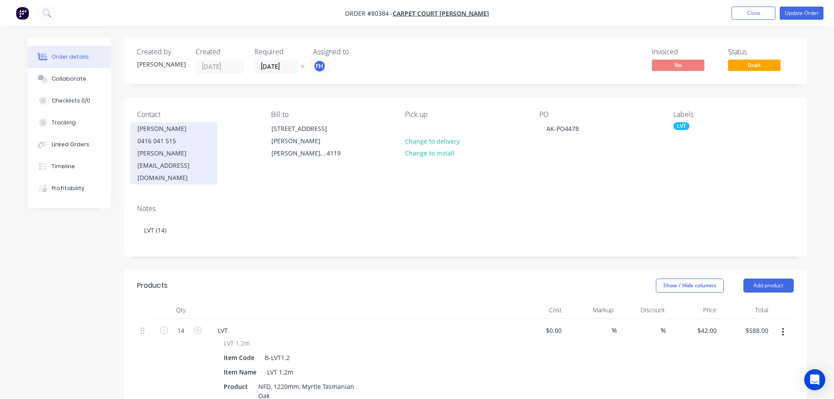
click at [158, 129] on div "[PERSON_NAME]" at bounding box center [173, 129] width 73 height 12
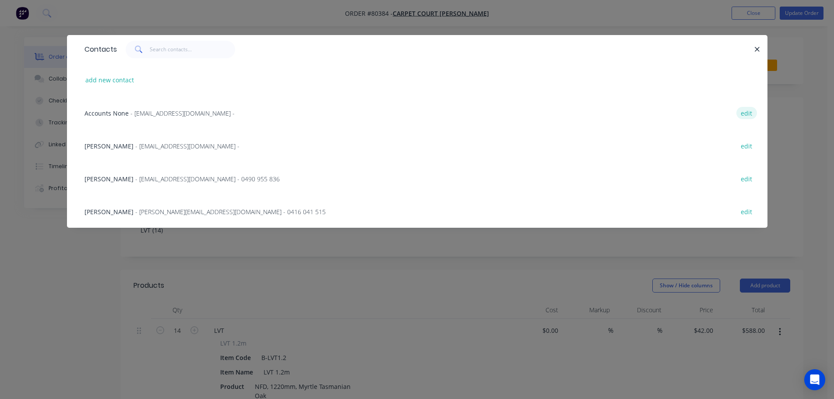
click at [752, 113] on button "edit" at bounding box center [746, 113] width 21 height 12
select select "AU"
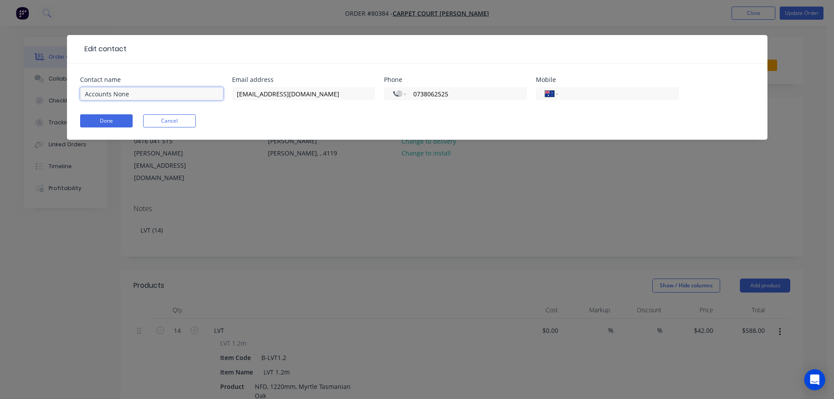
click at [151, 96] on input "Accounts None" at bounding box center [151, 93] width 143 height 13
type input "Accounts"
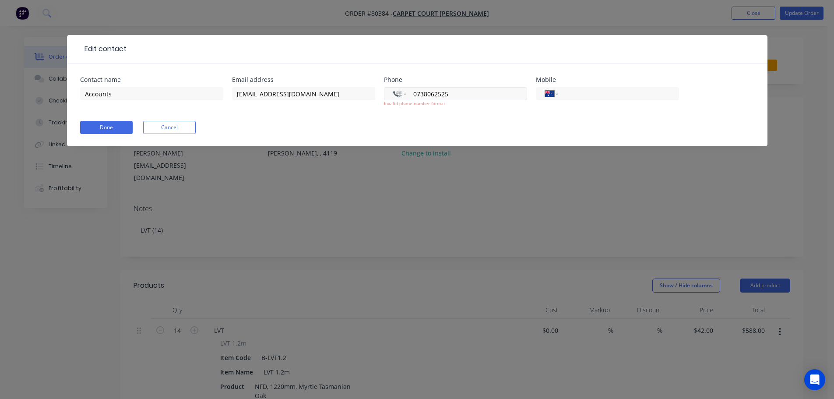
click at [413, 93] on input "0738062525" at bounding box center [462, 94] width 101 height 10
type input "[PHONE_NUMBER]"
click at [166, 128] on button "Cancel" at bounding box center [169, 127] width 53 height 13
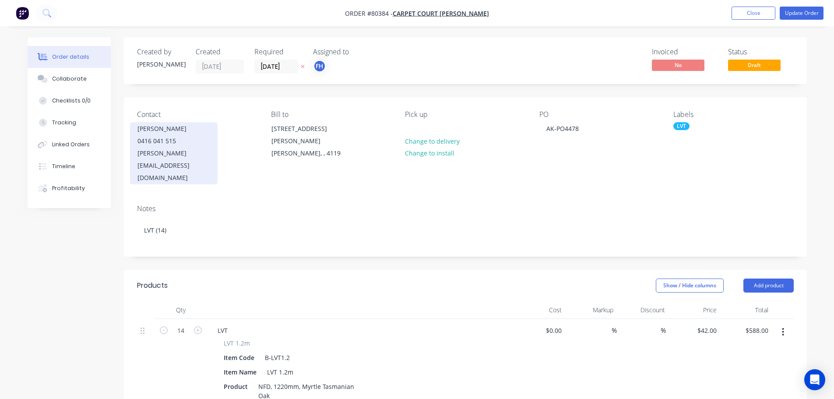
click at [167, 128] on div "[PERSON_NAME]" at bounding box center [173, 129] width 73 height 12
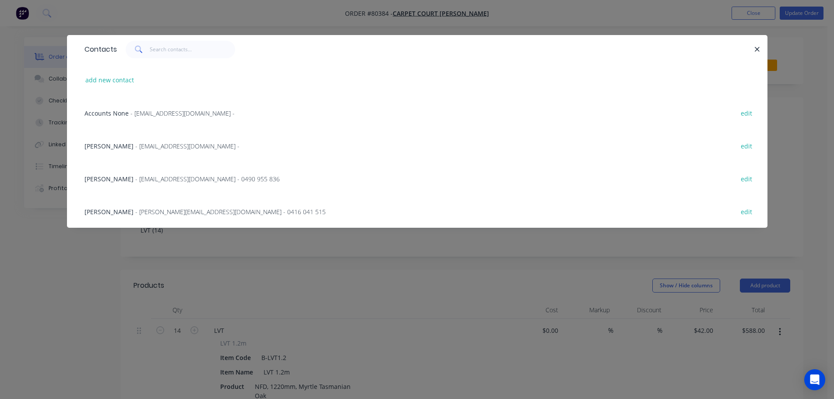
click at [750, 211] on button "edit" at bounding box center [746, 211] width 21 height 12
select select "AU"
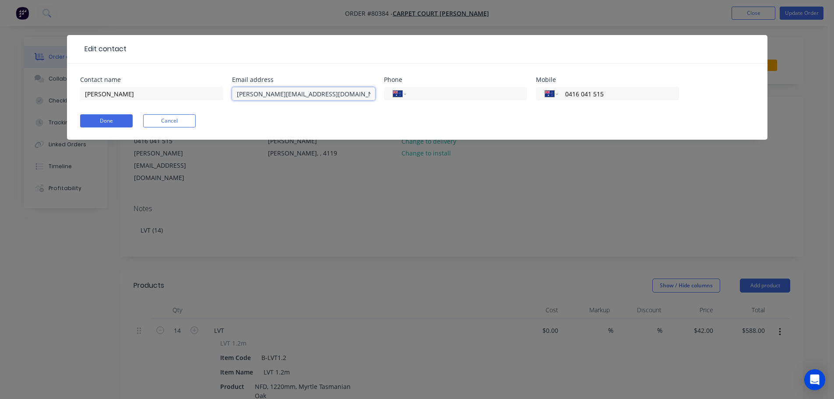
click at [315, 94] on input "[PERSON_NAME][EMAIL_ADDRESS][DOMAIN_NAME]" at bounding box center [303, 93] width 143 height 13
type input "[PERSON_NAME][EMAIL_ADDRESS][DOMAIN_NAME]"
click at [109, 122] on button "Done" at bounding box center [106, 120] width 53 height 13
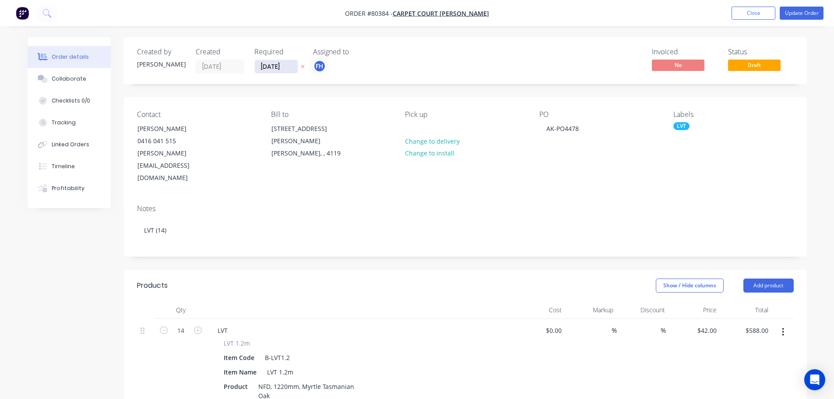
click at [289, 65] on input "[DATE]" at bounding box center [276, 66] width 43 height 13
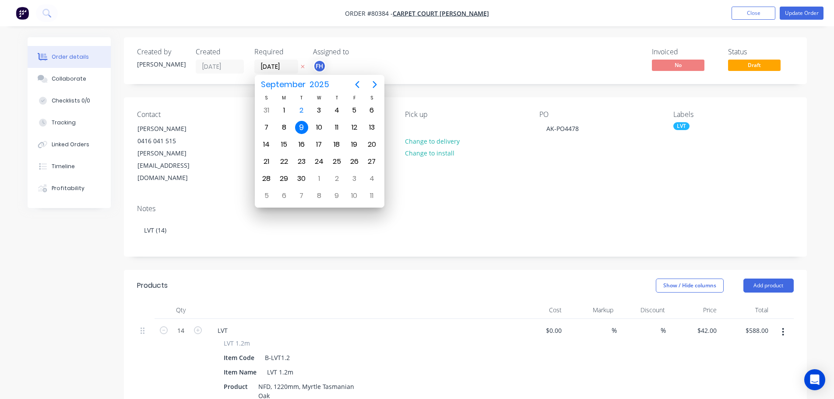
click at [303, 127] on div "9" at bounding box center [301, 127] width 13 height 13
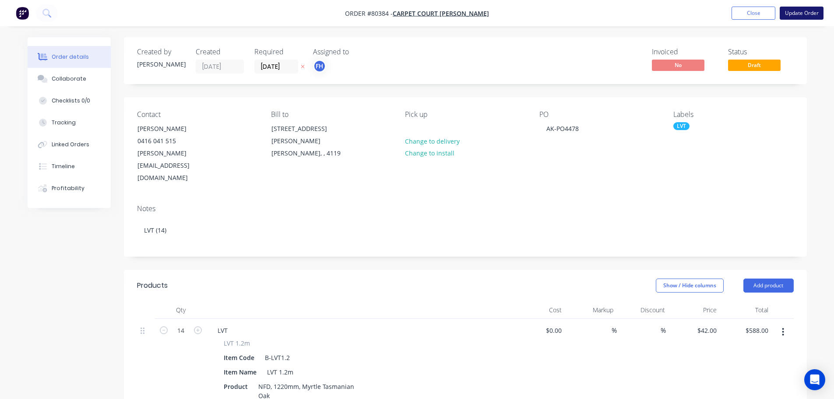
click at [800, 15] on button "Update Order" at bounding box center [802, 13] width 44 height 13
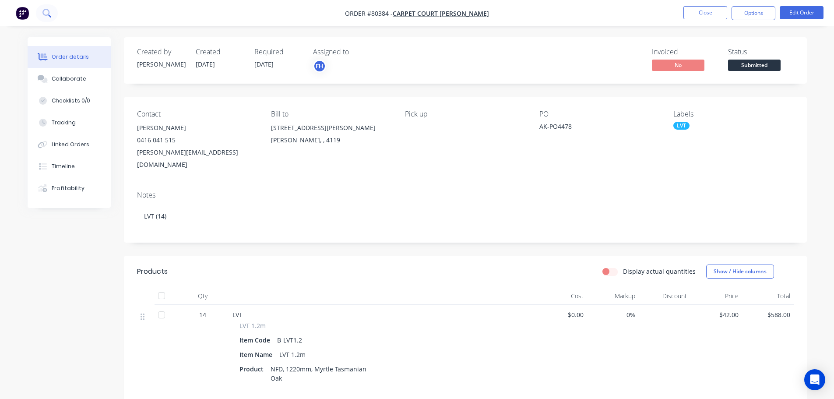
click at [45, 11] on icon at bounding box center [46, 13] width 8 height 8
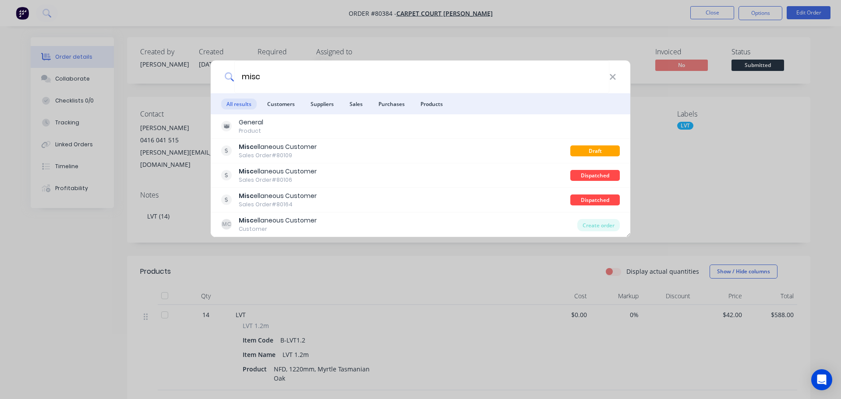
type input "misc"
click at [292, 112] on li "Customers" at bounding box center [281, 103] width 38 height 21
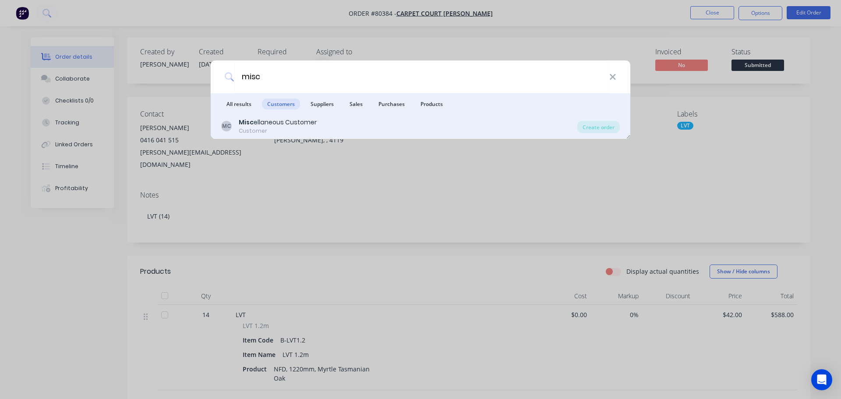
click at [279, 124] on div "Misc ellaneous Customer" at bounding box center [278, 122] width 78 height 9
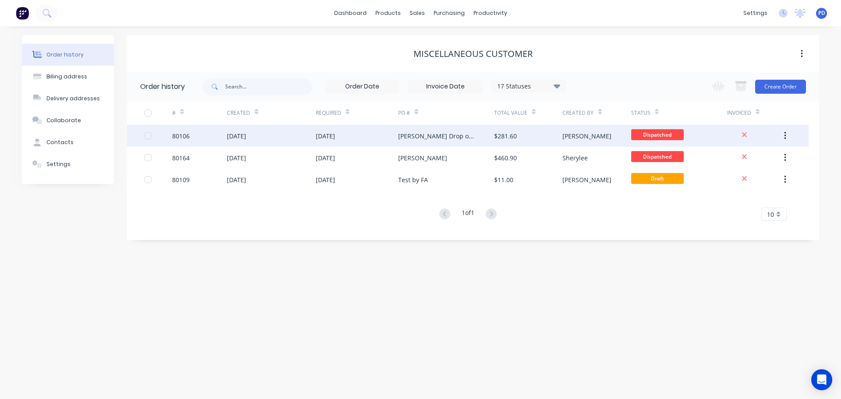
click at [269, 143] on div "[DATE]" at bounding box center [271, 136] width 89 height 22
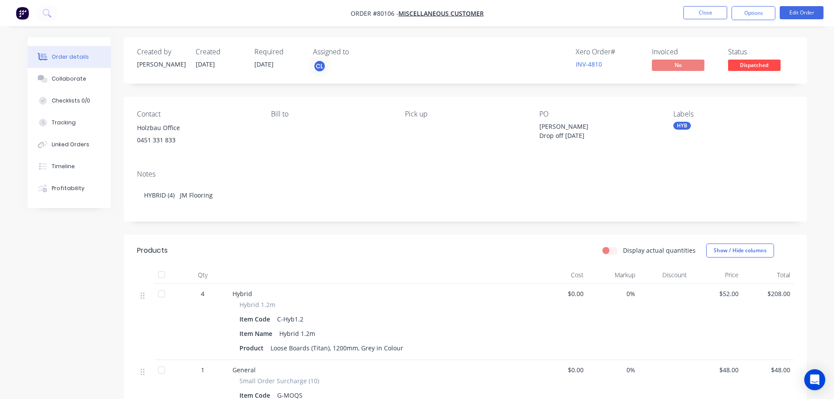
click at [274, 67] on span "[DATE]" at bounding box center [263, 64] width 19 height 8
click at [803, 11] on button "Edit Order" at bounding box center [802, 12] width 44 height 13
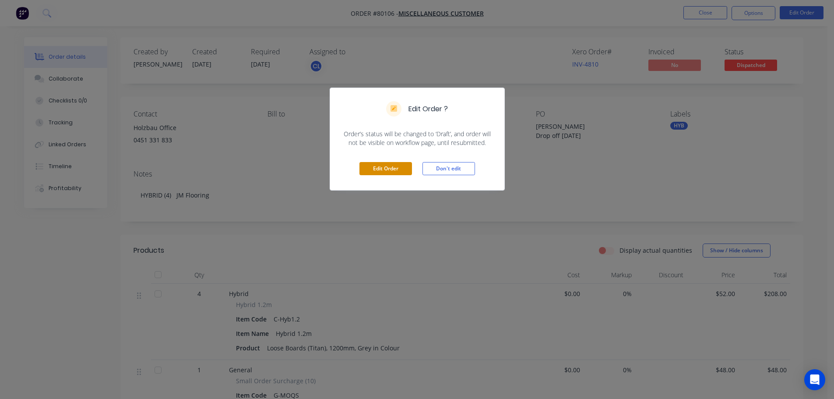
click at [388, 169] on button "Edit Order" at bounding box center [385, 168] width 53 height 13
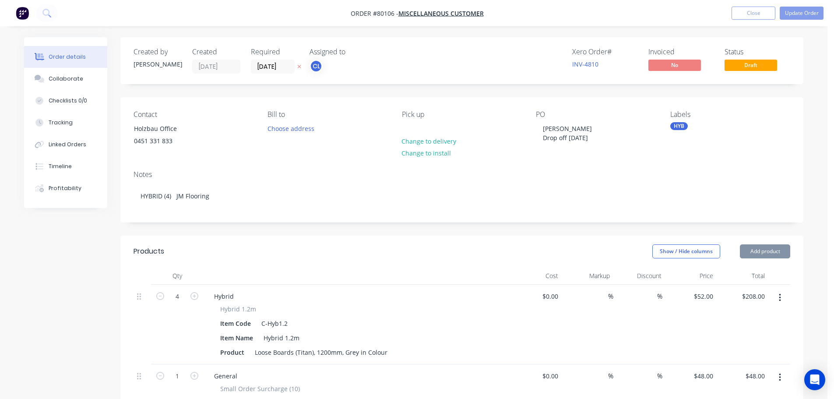
type input "$52.00"
type input "$208.00"
type input "$48.00"
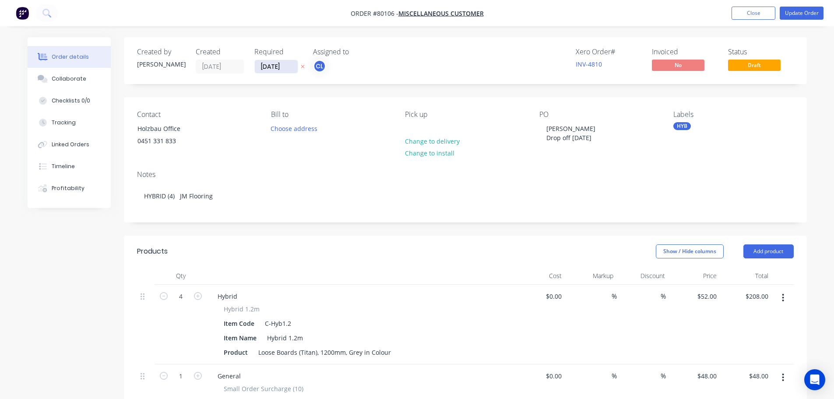
click at [294, 67] on input "[DATE]" at bounding box center [276, 66] width 43 height 13
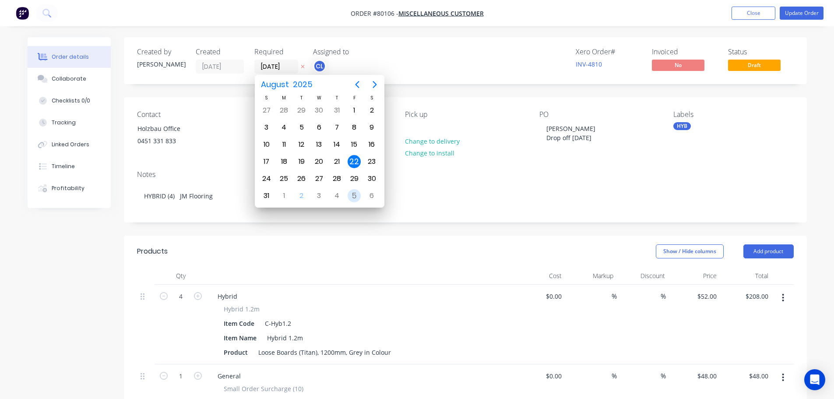
click at [351, 200] on div "5" at bounding box center [354, 195] width 13 height 13
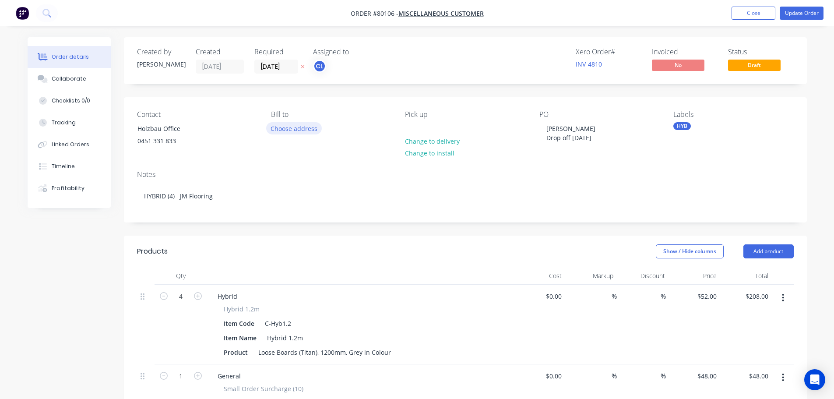
click at [293, 133] on button "Choose address" at bounding box center [294, 128] width 56 height 12
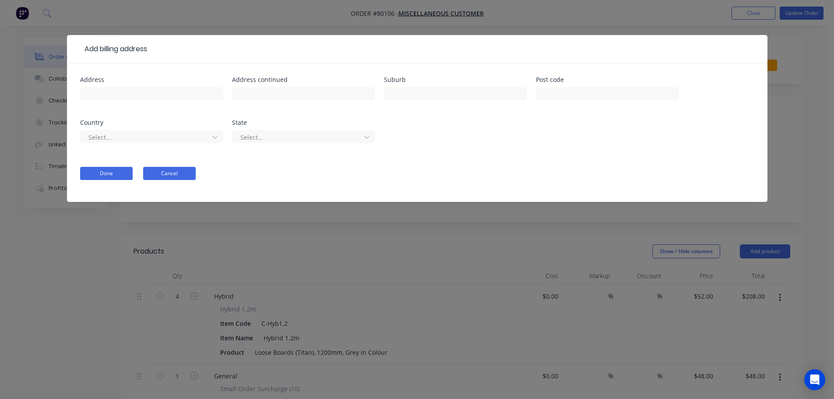
click at [162, 171] on button "Cancel" at bounding box center [169, 173] width 53 height 13
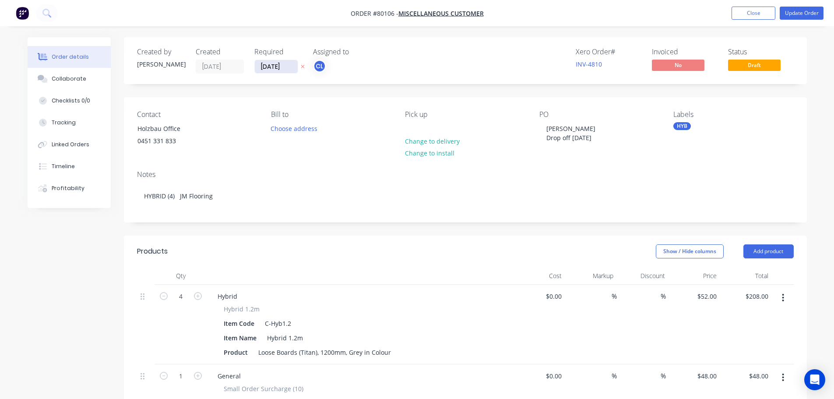
click at [287, 67] on input "[DATE]" at bounding box center [276, 66] width 43 height 13
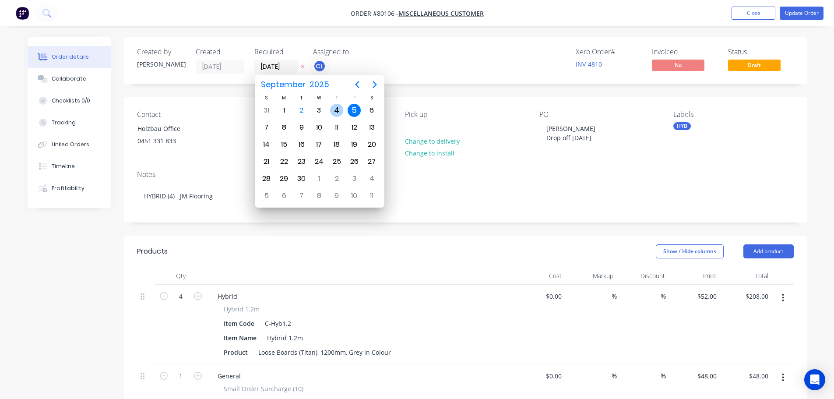
click at [335, 111] on div "4" at bounding box center [336, 110] width 13 height 13
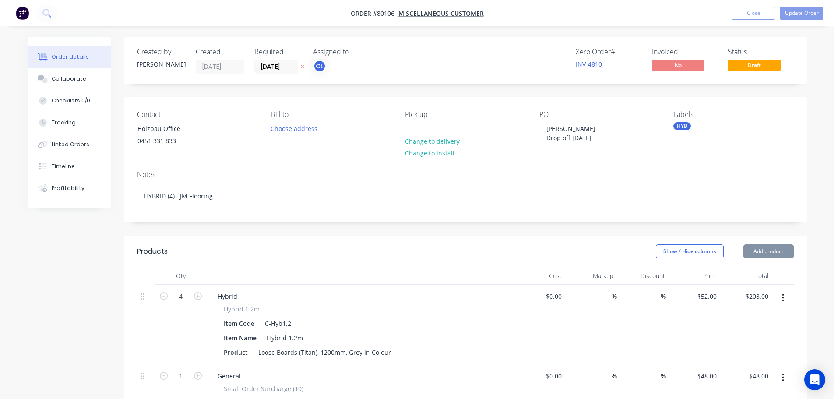
type input "[DATE]"
click at [179, 134] on div "Holzbau Office" at bounding box center [173, 129] width 73 height 12
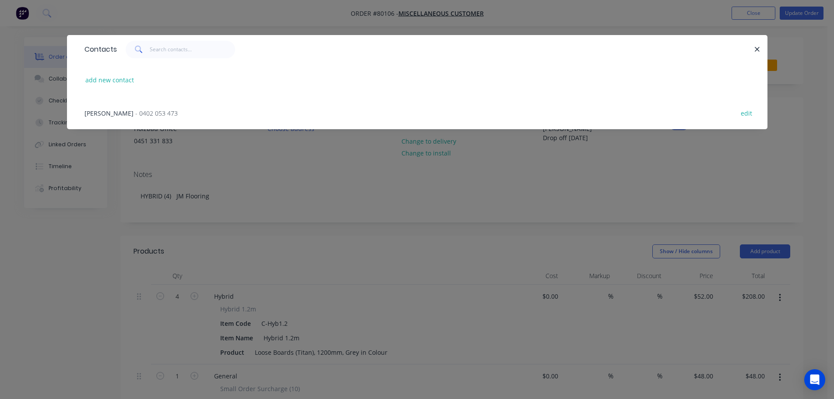
click at [135, 113] on span "- 0402 053 473" at bounding box center [156, 113] width 42 height 8
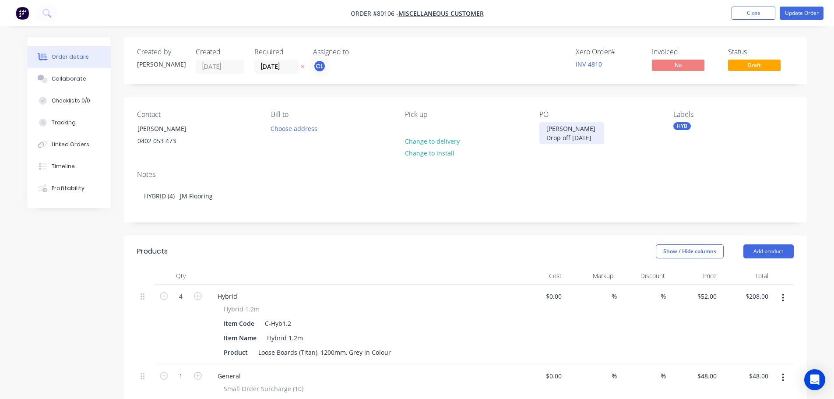
click at [586, 137] on div "[PERSON_NAME] Drop off [DATE]" at bounding box center [571, 133] width 65 height 22
click at [686, 127] on div "HYB" at bounding box center [682, 126] width 18 height 8
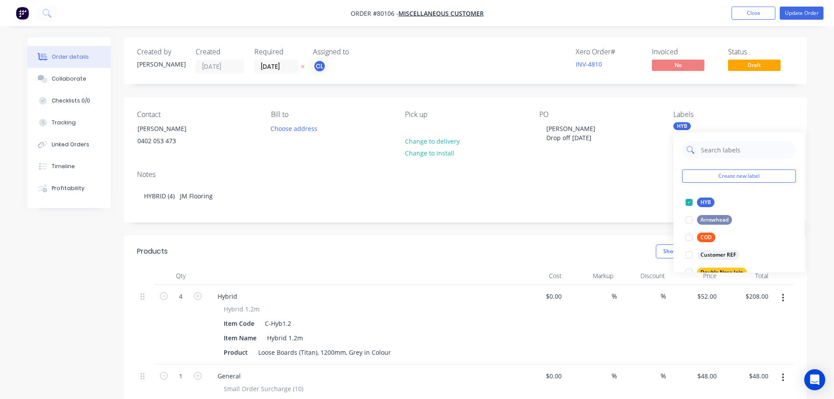
click at [709, 147] on input "text" at bounding box center [746, 150] width 92 height 18
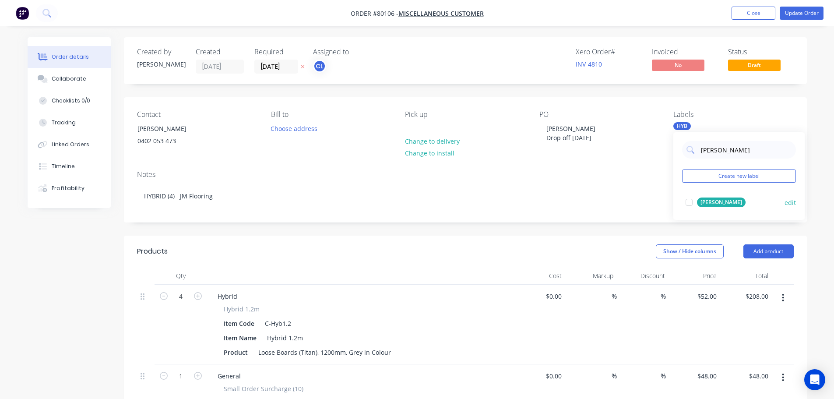
click at [690, 204] on div at bounding box center [689, 203] width 18 height 18
drag, startPoint x: 717, startPoint y: 153, endPoint x: 672, endPoint y: 150, distance: 44.8
click at [672, 150] on body "Order #80106 - Miscellaneous Customer Add product Close Update Order Order deta…" at bounding box center [417, 345] width 834 height 690
type input "l"
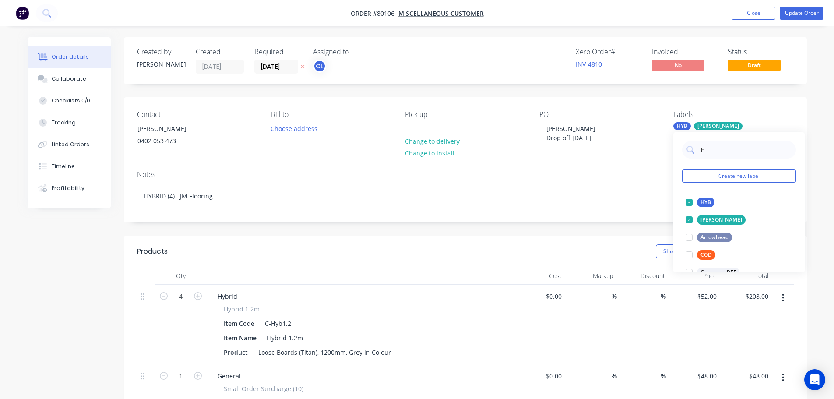
type input "hy"
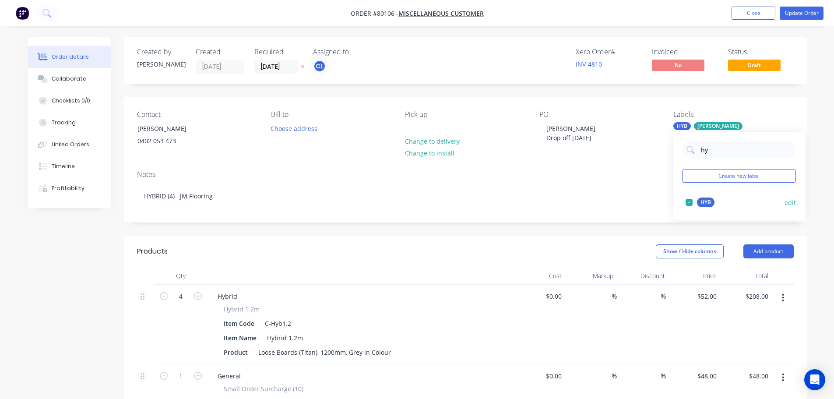
click at [689, 201] on div at bounding box center [689, 203] width 18 height 18
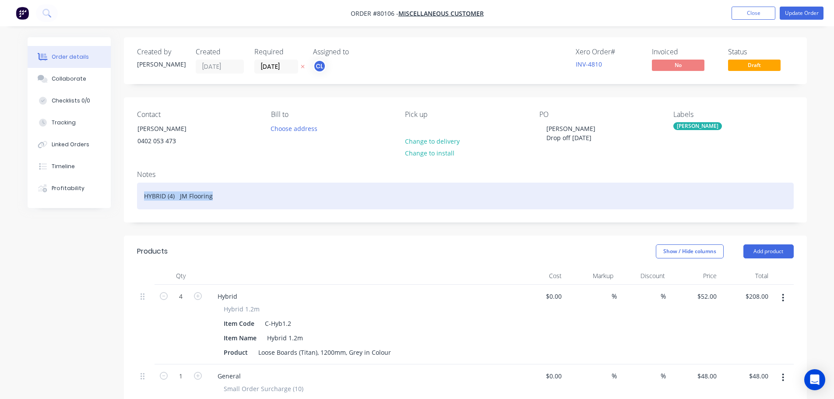
drag, startPoint x: 219, startPoint y: 198, endPoint x: 106, endPoint y: 200, distance: 113.4
click at [106, 200] on div "Order details Collaborate Checklists 0/0 Tracking Linked Orders Timeline Profit…" at bounding box center [417, 363] width 797 height 653
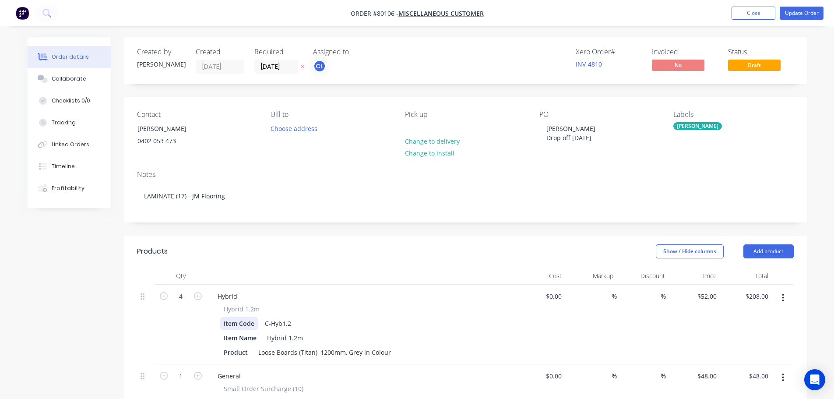
click at [250, 330] on div "Item Code" at bounding box center [239, 323] width 38 height 13
click at [277, 324] on div "C-Hyb1.2" at bounding box center [277, 323] width 33 height 13
click at [258, 325] on div "Item Code C-Hyb1.2" at bounding box center [358, 323] width 277 height 13
click at [780, 299] on button "button" at bounding box center [783, 298] width 21 height 16
click at [741, 372] on div "Delete" at bounding box center [751, 373] width 67 height 13
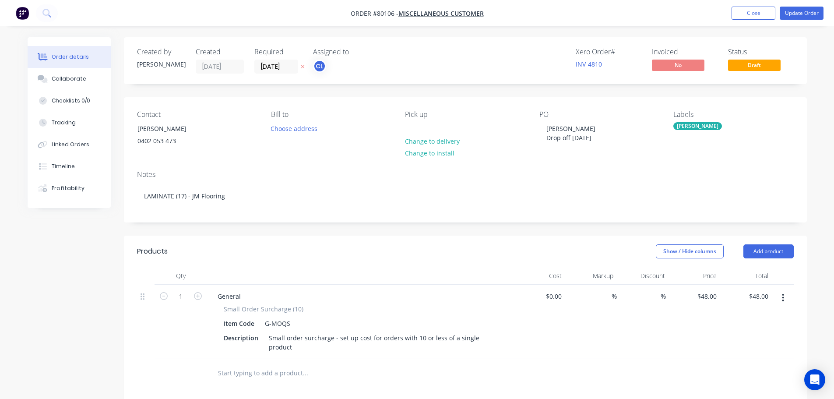
click at [785, 299] on button "button" at bounding box center [783, 298] width 21 height 16
click at [736, 377] on div "Delete" at bounding box center [751, 373] width 67 height 13
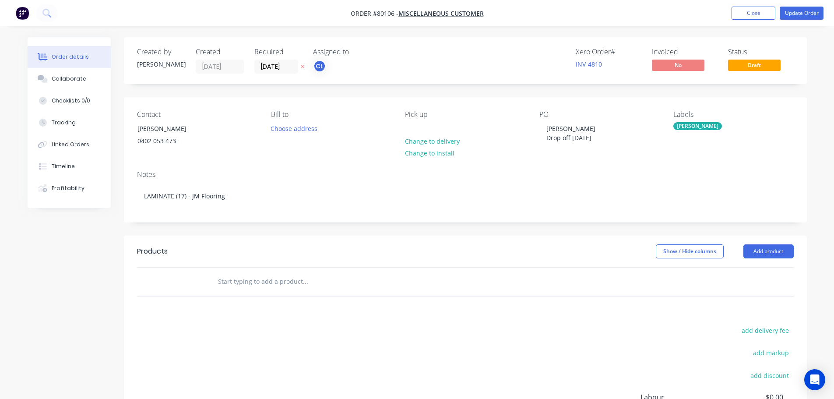
click at [269, 287] on input "text" at bounding box center [305, 282] width 175 height 18
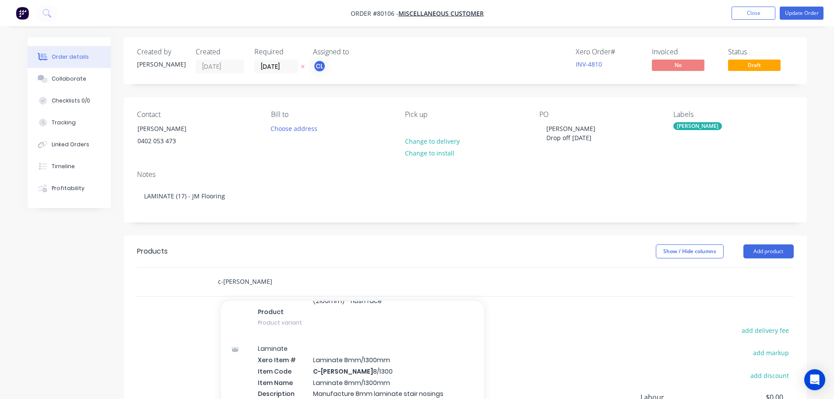
scroll to position [1138, 0]
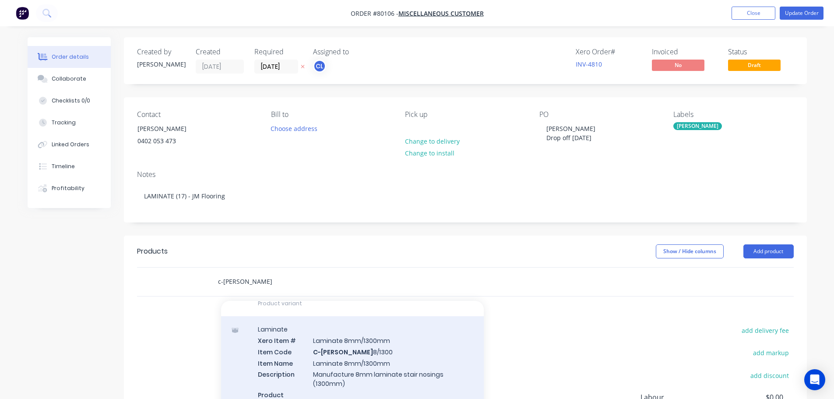
type input "c-[PERSON_NAME]"
click at [339, 361] on div "Laminate Xero Item # Laminate 8mm/1300mm Item Code C-[PERSON_NAME] 8/1300 Item …" at bounding box center [352, 367] width 263 height 102
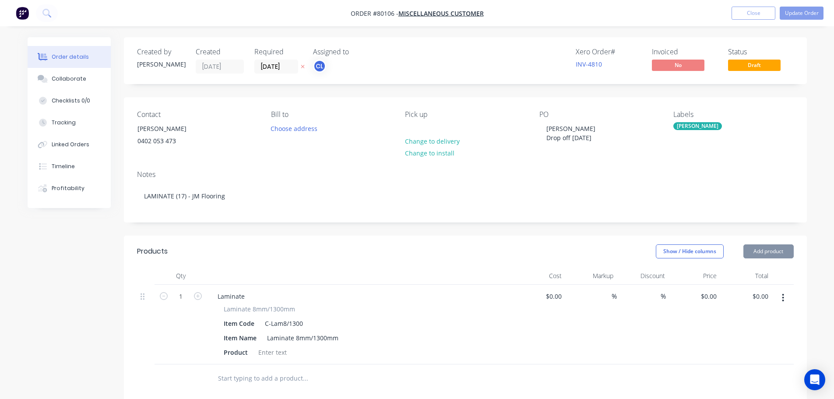
type input "$50.00"
click at [183, 301] on input "1" at bounding box center [180, 296] width 23 height 13
type input "17"
type input "$850.00"
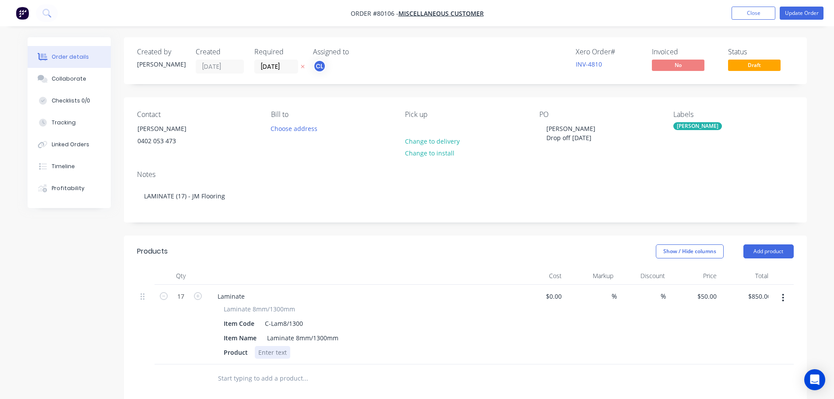
click at [260, 358] on div at bounding box center [272, 352] width 35 height 13
click at [266, 358] on div at bounding box center [272, 352] width 35 height 13
click at [804, 13] on button "Update Order" at bounding box center [802, 13] width 44 height 13
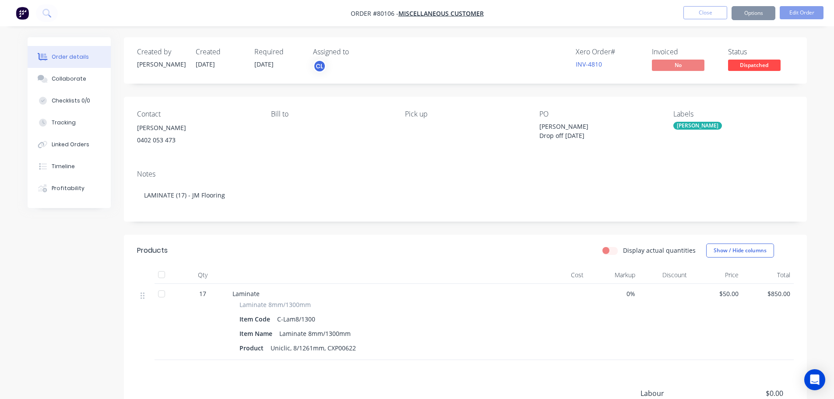
click at [757, 16] on button "Options" at bounding box center [754, 13] width 44 height 14
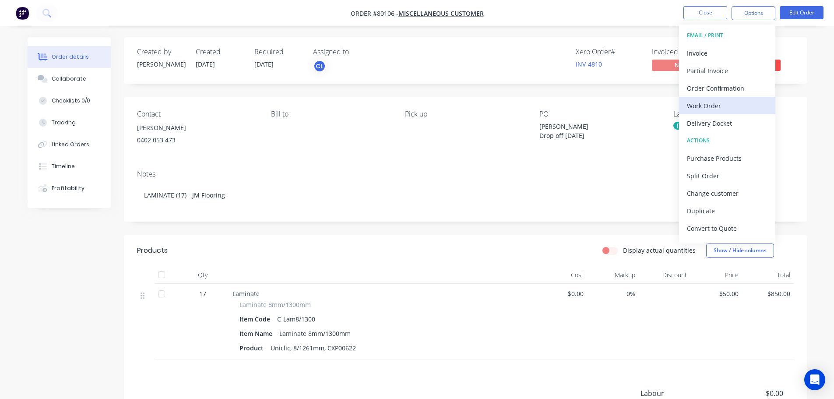
click at [708, 106] on div "Work Order" at bounding box center [727, 105] width 81 height 13
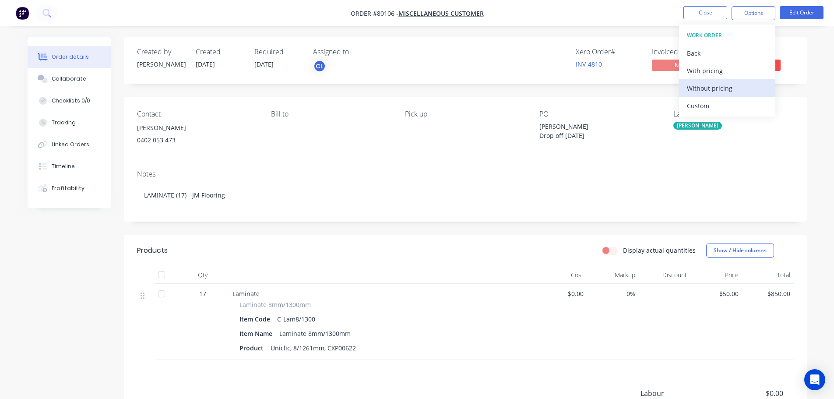
click at [701, 88] on div "Without pricing" at bounding box center [727, 88] width 81 height 13
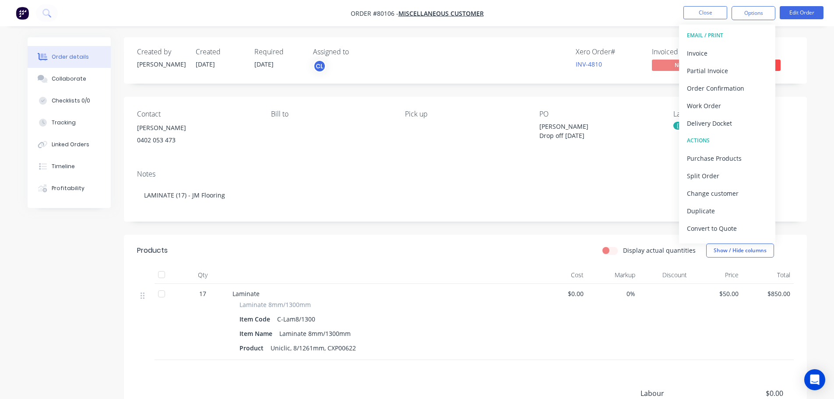
click at [649, 94] on div "Created by [PERSON_NAME] Created [DATE] Required [DATE] Assigned to CL Xero Ord…" at bounding box center [465, 269] width 683 height 465
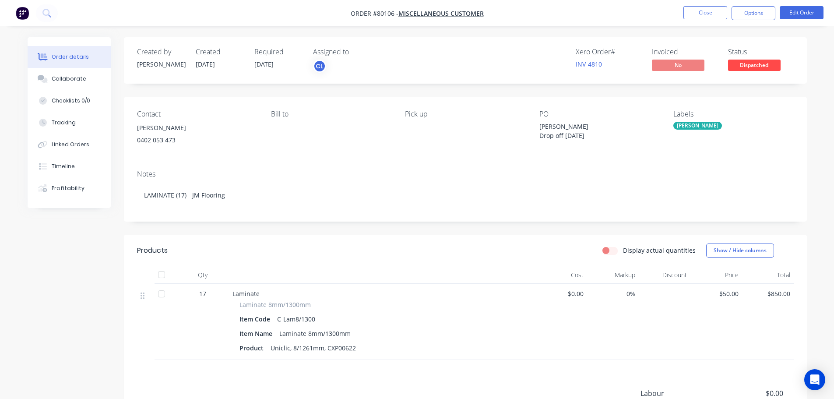
click at [753, 64] on span "Dispatched" at bounding box center [754, 65] width 53 height 11
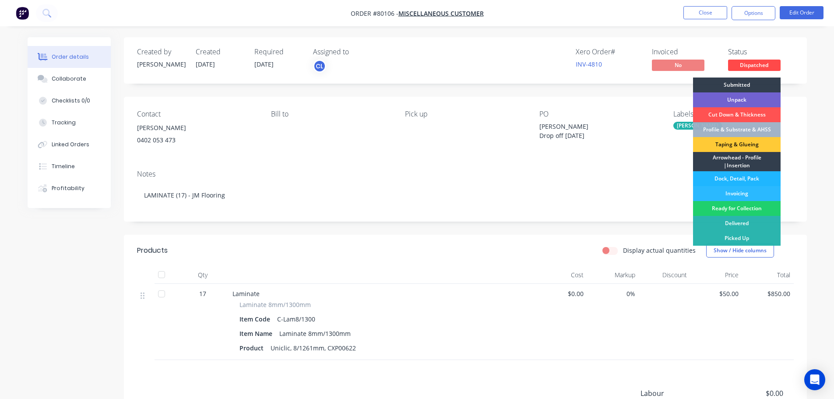
click at [740, 178] on div "Dock, Detail, Pack" at bounding box center [737, 178] width 88 height 15
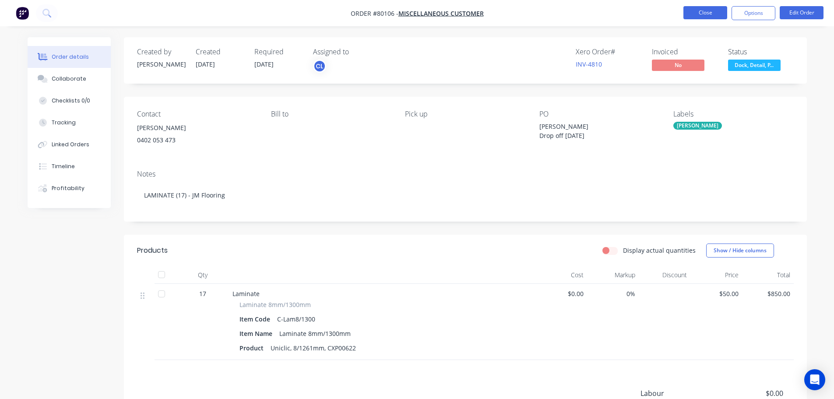
click at [701, 15] on button "Close" at bounding box center [705, 12] width 44 height 13
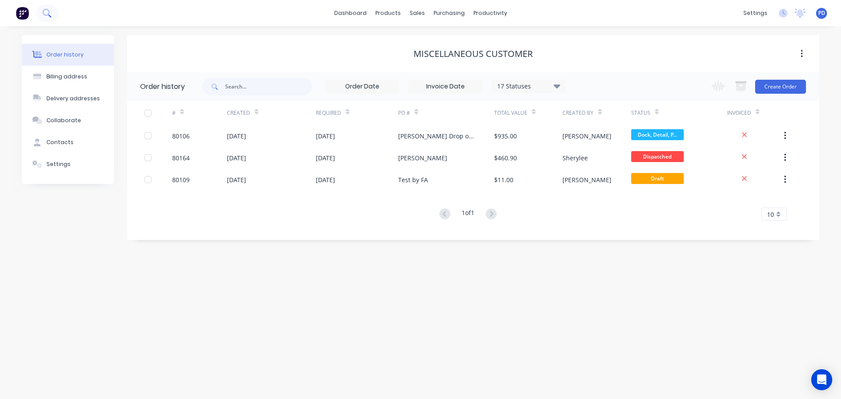
click at [51, 12] on icon at bounding box center [46, 13] width 8 height 8
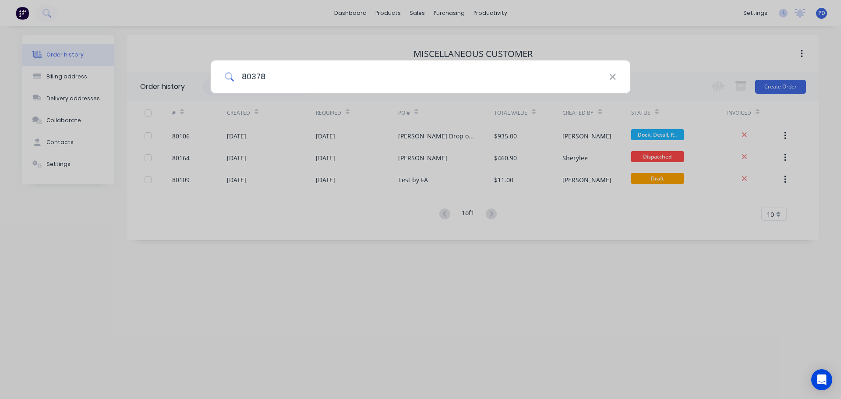
type input "80378"
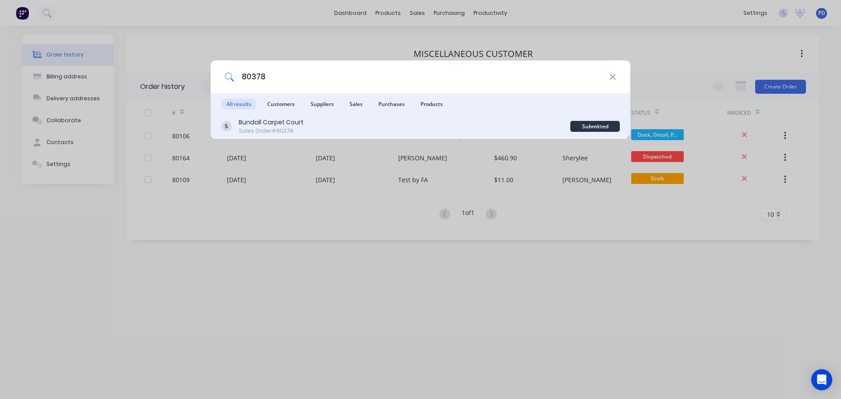
click at [261, 127] on div "Sales Order #80378" at bounding box center [271, 131] width 65 height 8
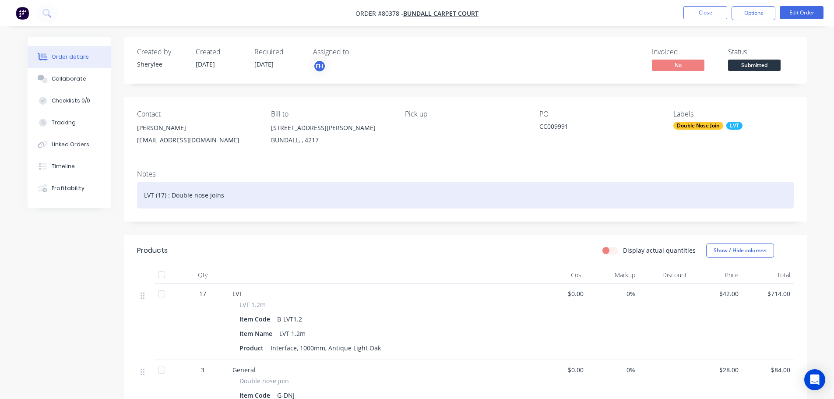
click at [165, 197] on div "LVT (17) : Double nose joins" at bounding box center [465, 195] width 657 height 27
click at [169, 197] on div "LVT (19) : Double nose joins" at bounding box center [465, 195] width 657 height 27
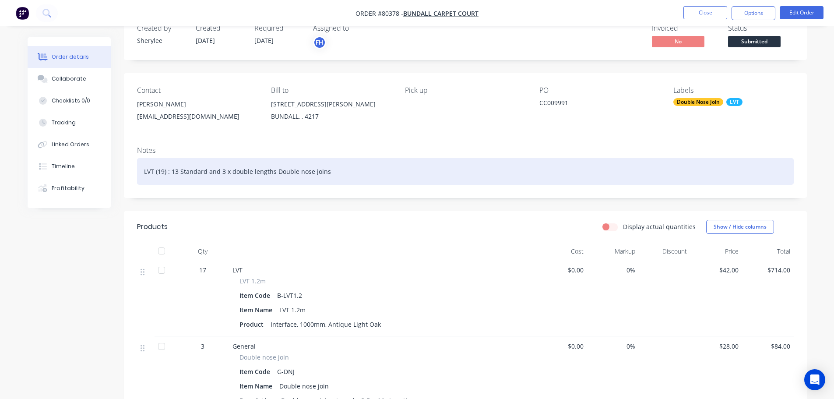
scroll to position [44, 0]
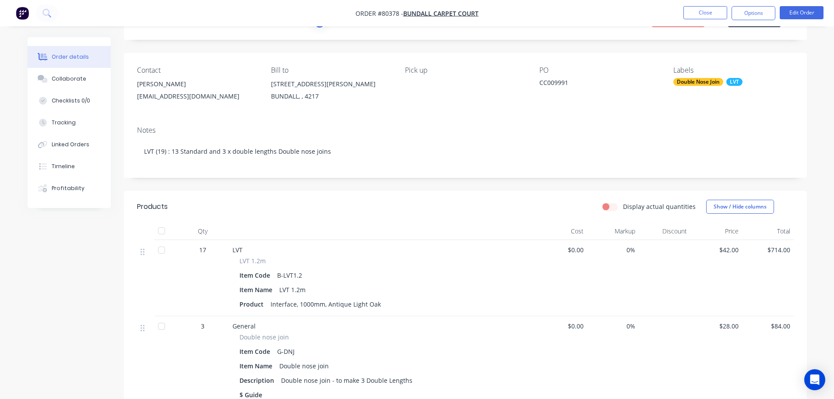
click at [221, 253] on div "17" at bounding box center [203, 249] width 46 height 9
click at [207, 252] on div "17" at bounding box center [203, 249] width 46 height 9
click at [792, 11] on button "Edit Order" at bounding box center [802, 12] width 44 height 13
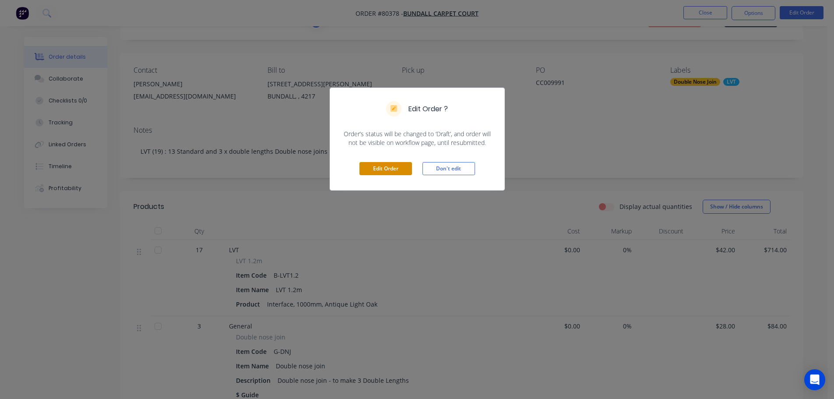
click at [370, 169] on button "Edit Order" at bounding box center [385, 168] width 53 height 13
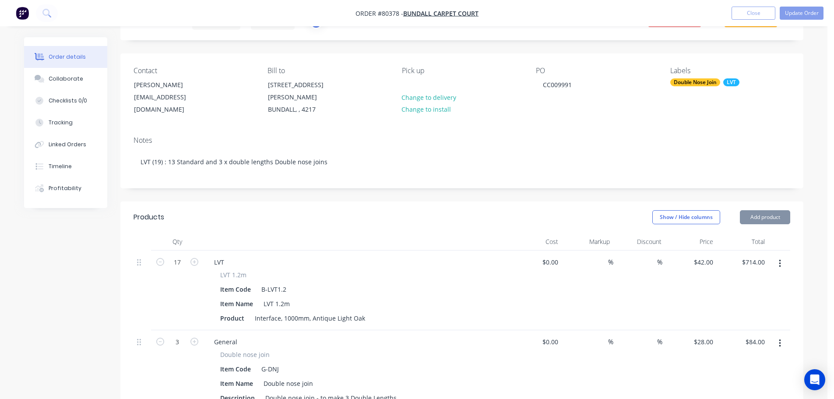
type input "$42.00"
type input "$714.00"
type input "$28.00"
type input "$84.00"
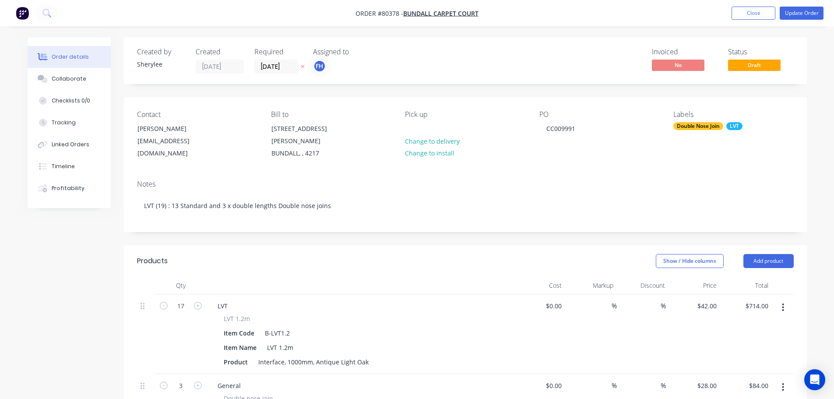
click at [193, 300] on button "button" at bounding box center [197, 304] width 11 height 9
type input "18"
type input "$756.00"
click at [199, 302] on icon "button" at bounding box center [198, 306] width 8 height 8
type input "19"
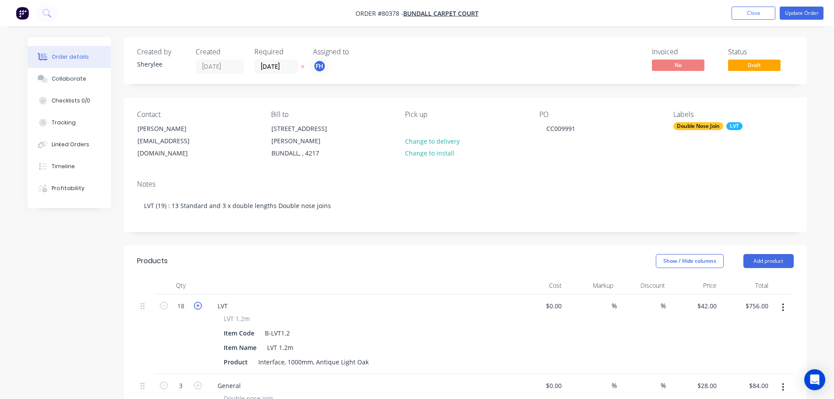
type input "$798.00"
click at [801, 13] on button "Update Order" at bounding box center [802, 13] width 44 height 13
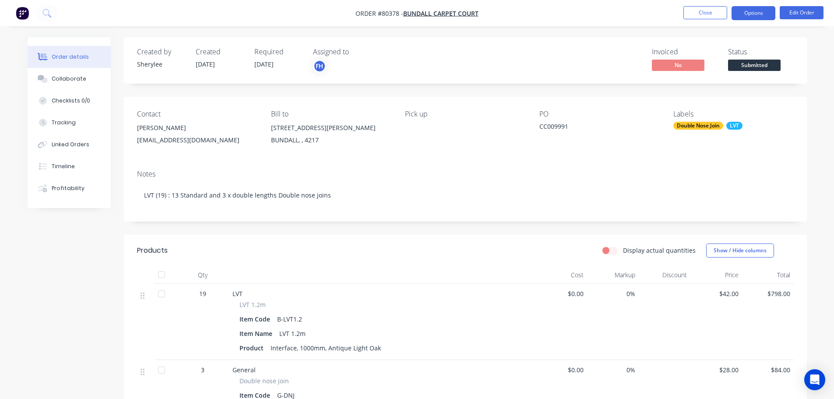
click at [764, 14] on button "Options" at bounding box center [754, 13] width 44 height 14
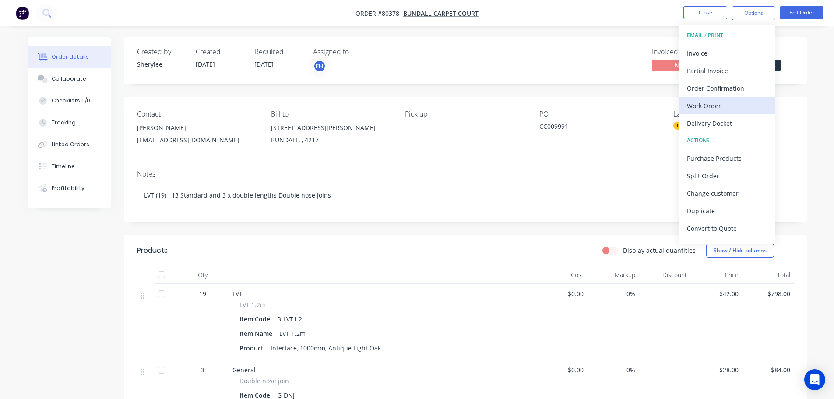
click at [700, 109] on div "Work Order" at bounding box center [727, 105] width 81 height 13
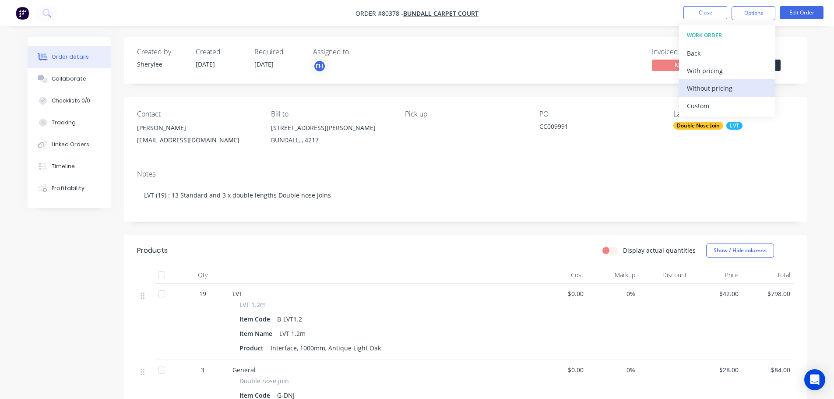
click at [695, 89] on div "Without pricing" at bounding box center [727, 88] width 81 height 13
